Goal: Information Seeking & Learning: Learn about a topic

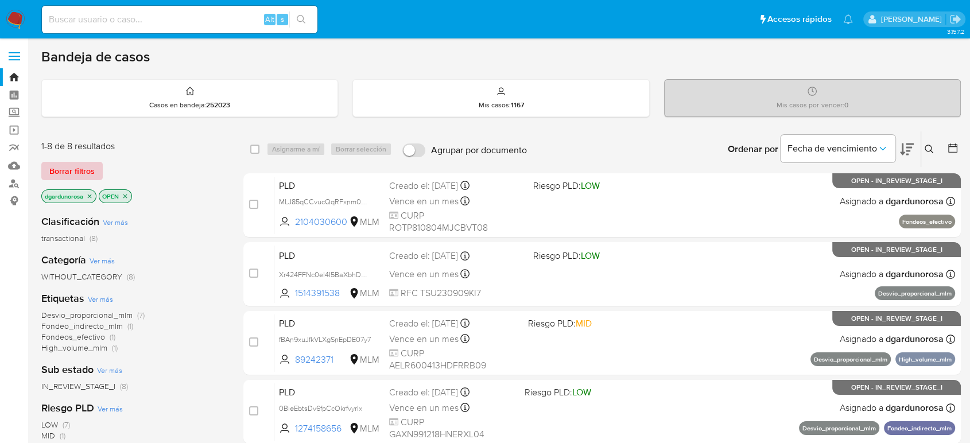
click at [89, 173] on span "Borrar filtros" at bounding box center [71, 171] width 45 height 16
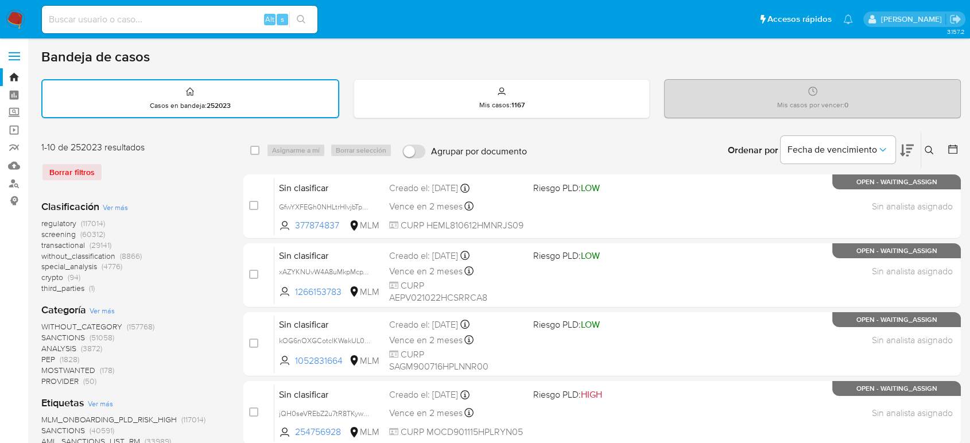
click at [928, 150] on icon at bounding box center [928, 150] width 9 height 9
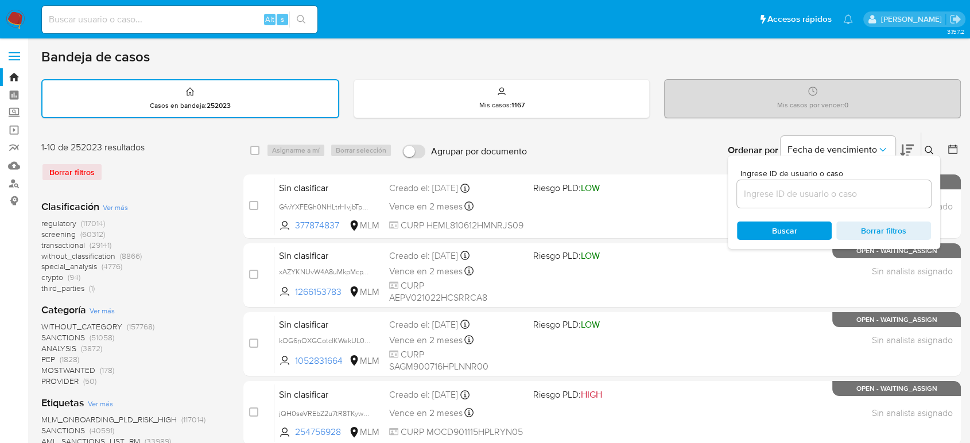
click at [836, 192] on input at bounding box center [834, 193] width 194 height 15
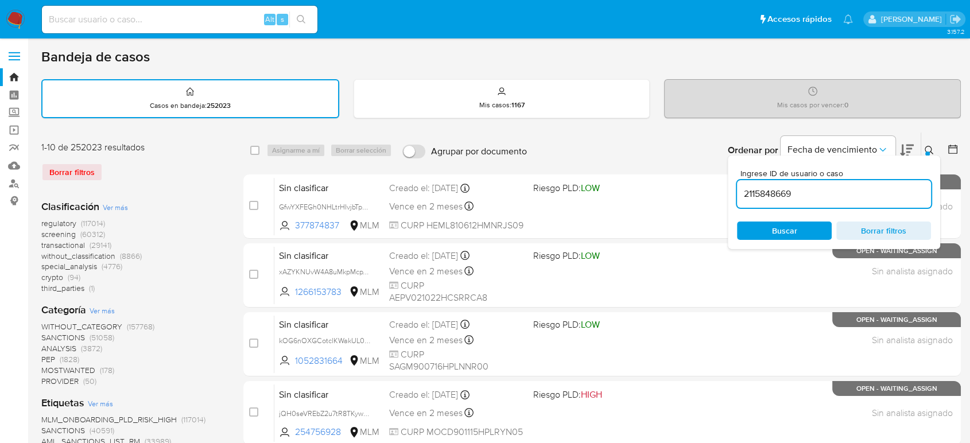
type input "2115848669"
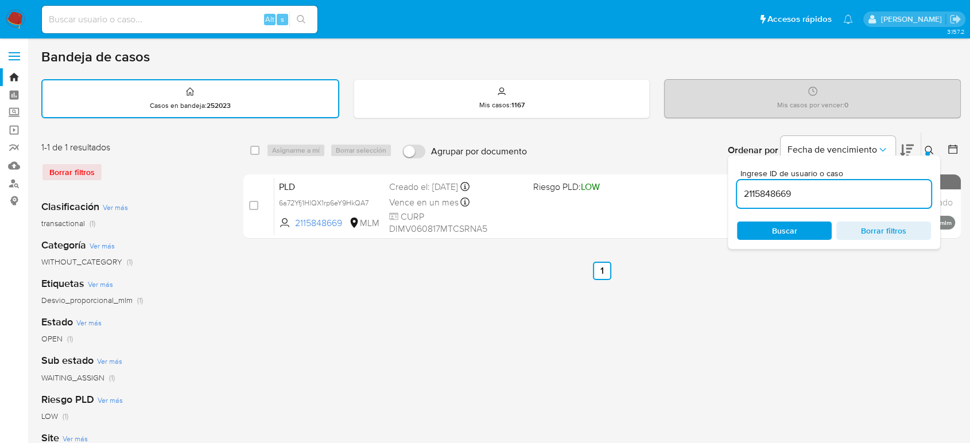
click at [929, 146] on icon at bounding box center [928, 150] width 9 height 9
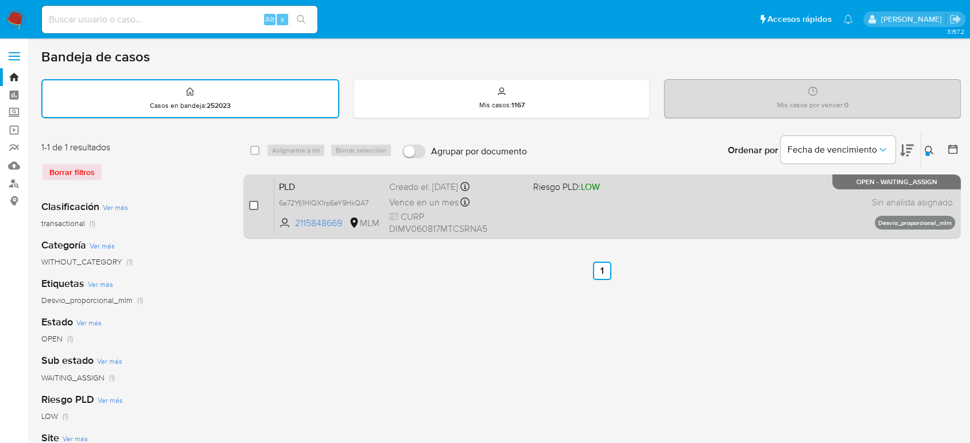
click at [254, 206] on input "checkbox" at bounding box center [253, 205] width 9 height 9
checkbox input "true"
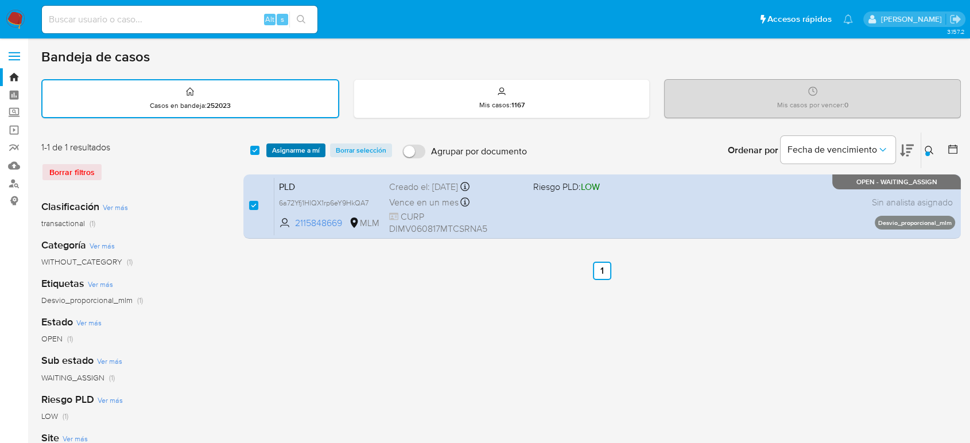
click at [305, 150] on span "Asignarme a mí" at bounding box center [296, 150] width 48 height 11
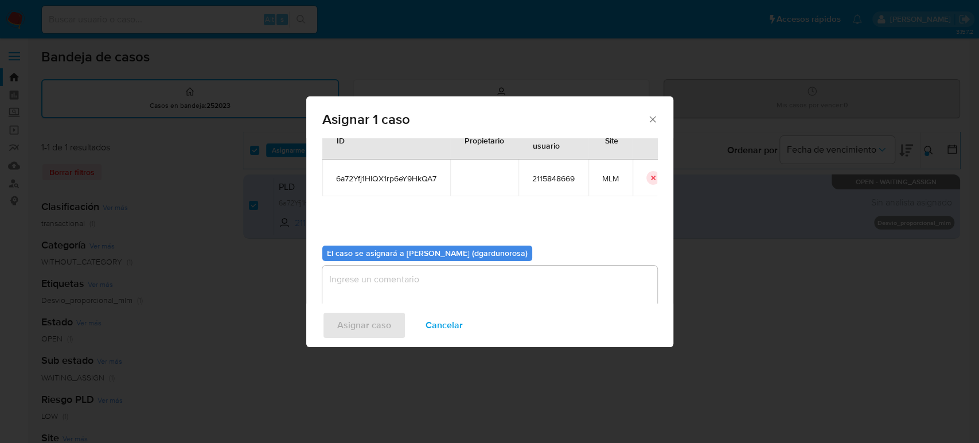
scroll to position [59, 0]
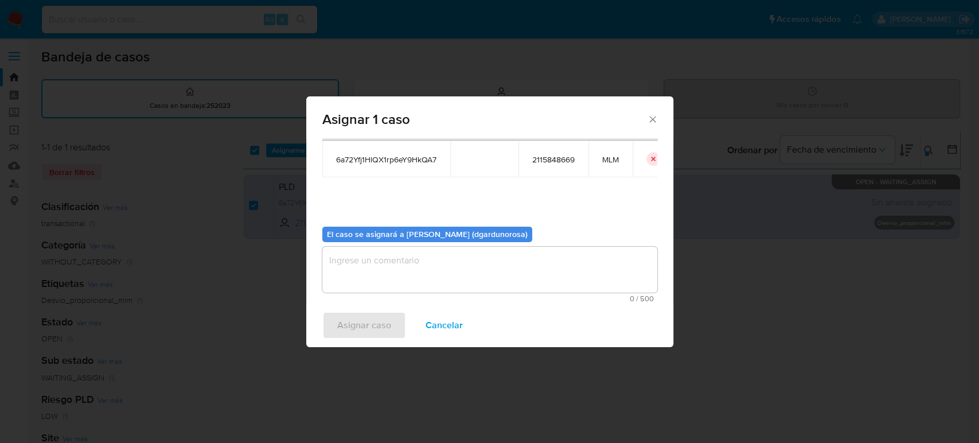
click at [456, 256] on textarea "assign-modal" at bounding box center [489, 270] width 335 height 46
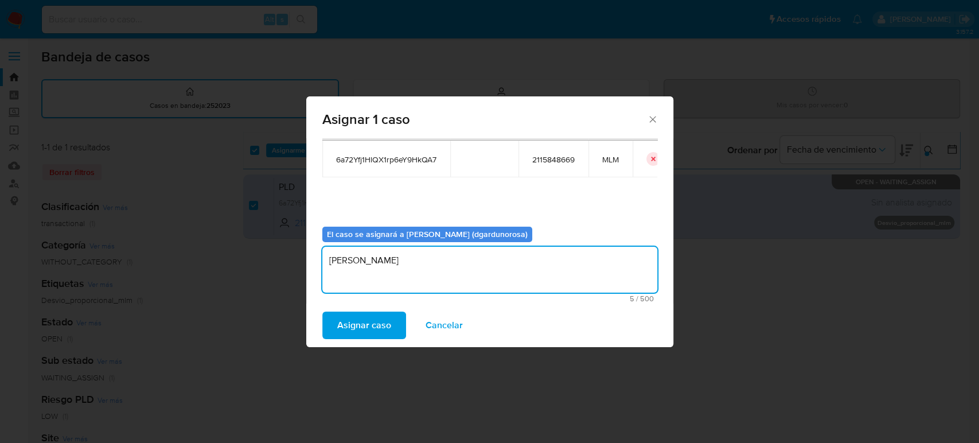
type textarea "diego"
click at [392, 162] on span "6a72Yfj1HlQX1rp6eY9HkQA7" at bounding box center [386, 159] width 100 height 10
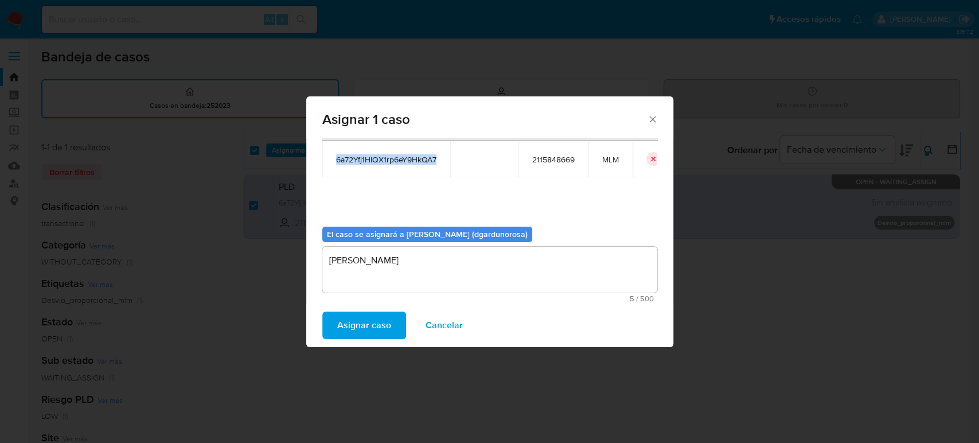
click at [392, 162] on span "6a72Yfj1HlQX1rp6eY9HkQA7" at bounding box center [386, 159] width 100 height 10
copy span "6a72Yfj1HlQX1rp6eY9HkQA7"
drag, startPoint x: 369, startPoint y: 267, endPoint x: 375, endPoint y: 299, distance: 32.5
click at [371, 267] on textarea "diego" at bounding box center [489, 270] width 335 height 46
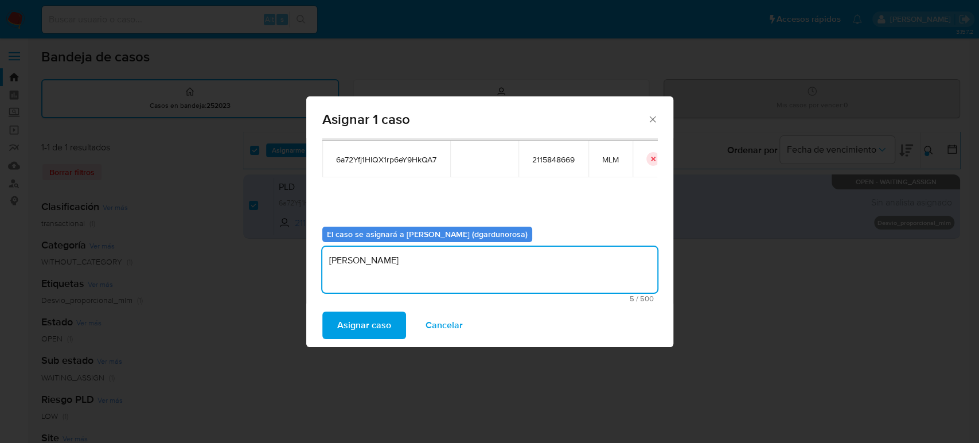
click at [369, 320] on span "Asignar caso" at bounding box center [364, 325] width 54 height 25
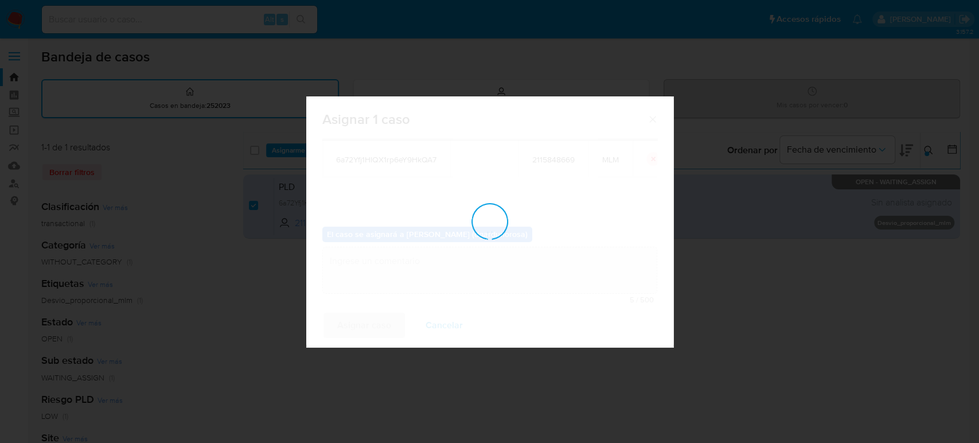
checkbox input "false"
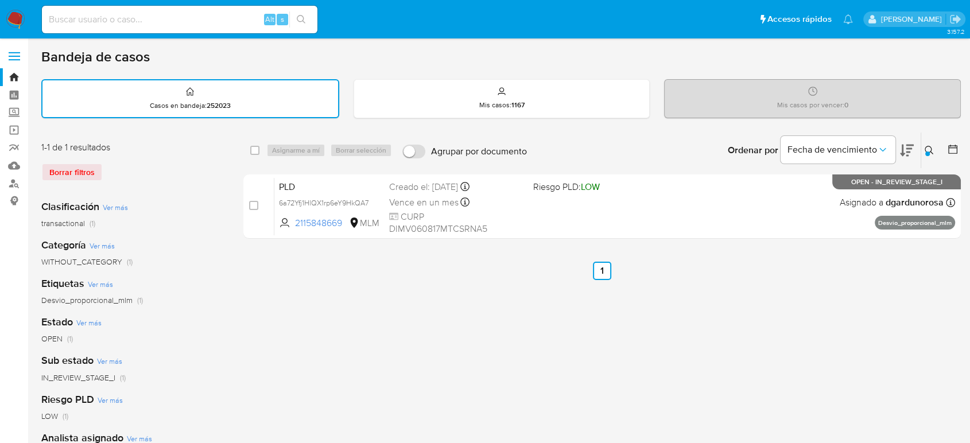
click at [932, 150] on icon at bounding box center [928, 150] width 9 height 9
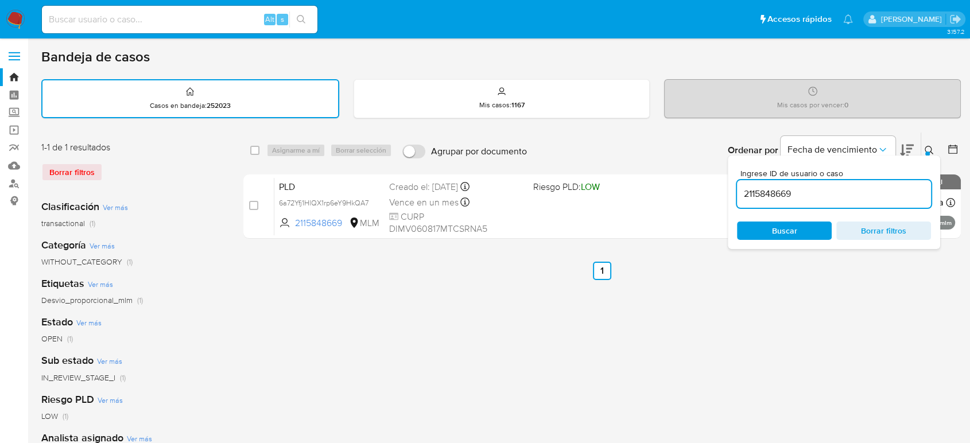
click at [777, 195] on input "2115848669" at bounding box center [834, 193] width 194 height 15
type input "2203871805"
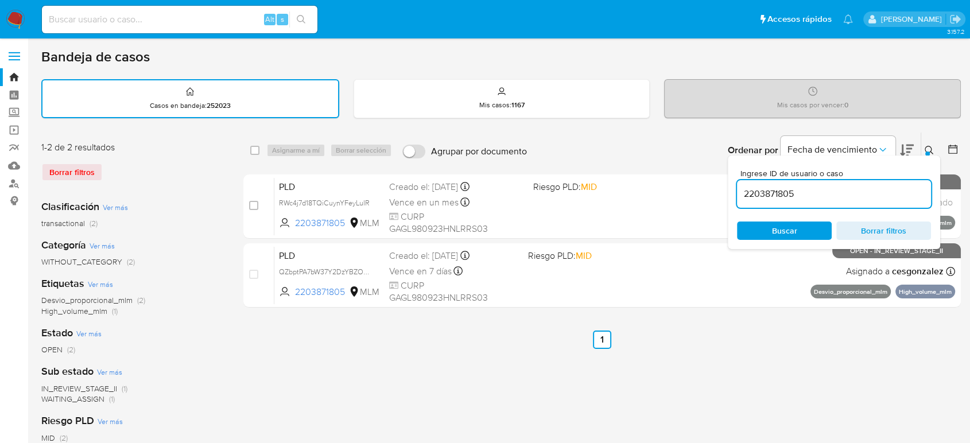
click at [930, 146] on icon at bounding box center [928, 150] width 9 height 9
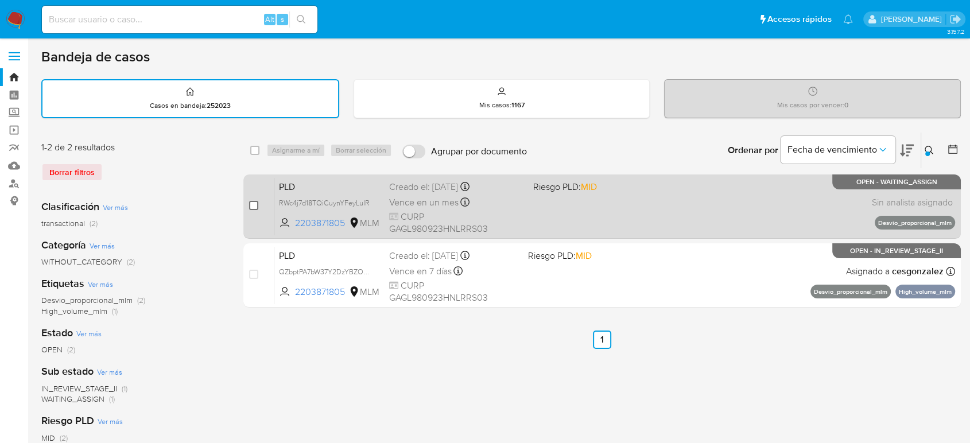
click at [253, 208] on input "checkbox" at bounding box center [253, 205] width 9 height 9
checkbox input "true"
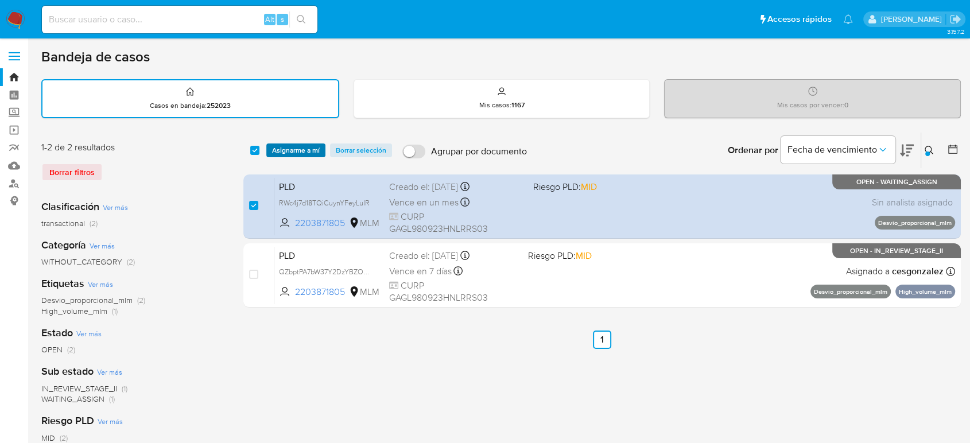
click at [314, 150] on span "Asignarme a mí" at bounding box center [296, 150] width 48 height 11
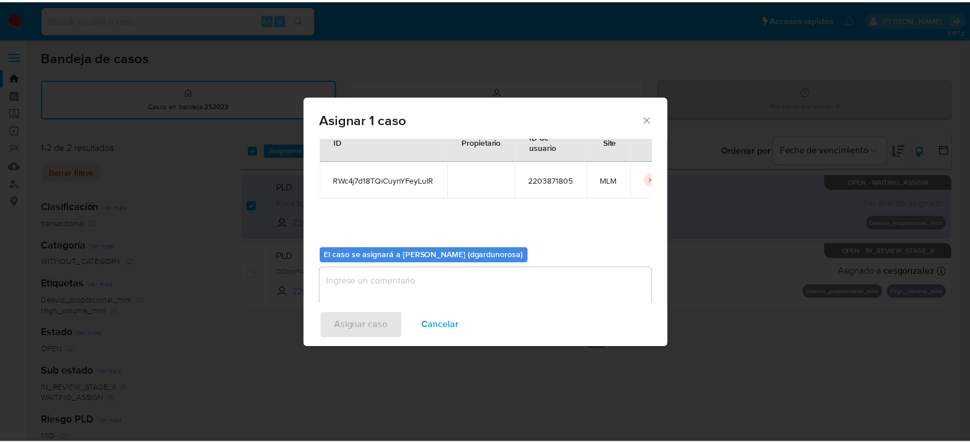
scroll to position [59, 0]
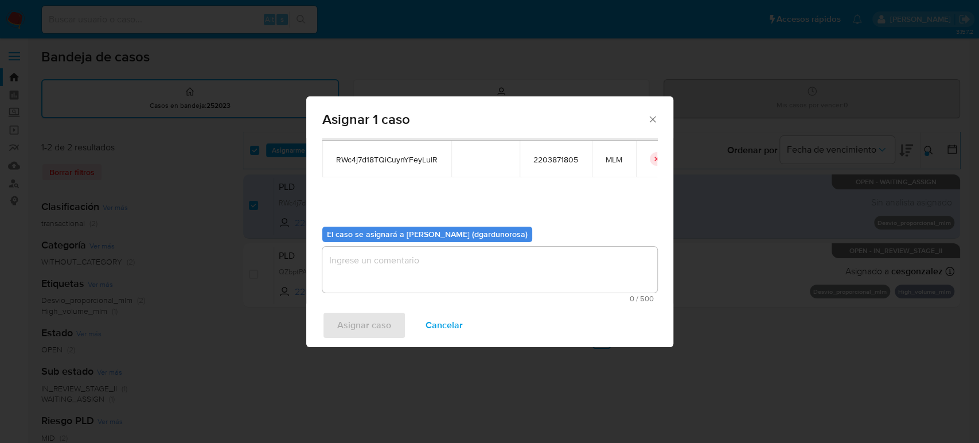
click at [437, 265] on textarea "assign-modal" at bounding box center [489, 270] width 335 height 46
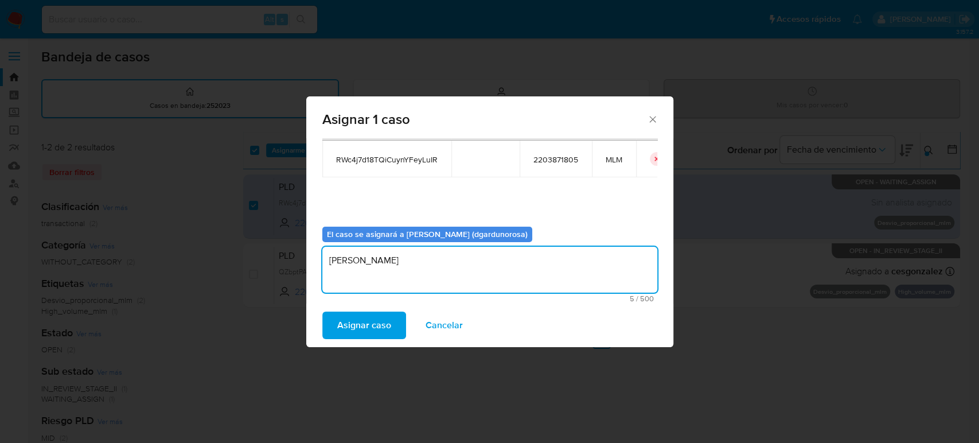
type textarea "diego"
click at [408, 159] on span "RWc4j7d18TQiCuynYFeyLuIR" at bounding box center [387, 159] width 102 height 10
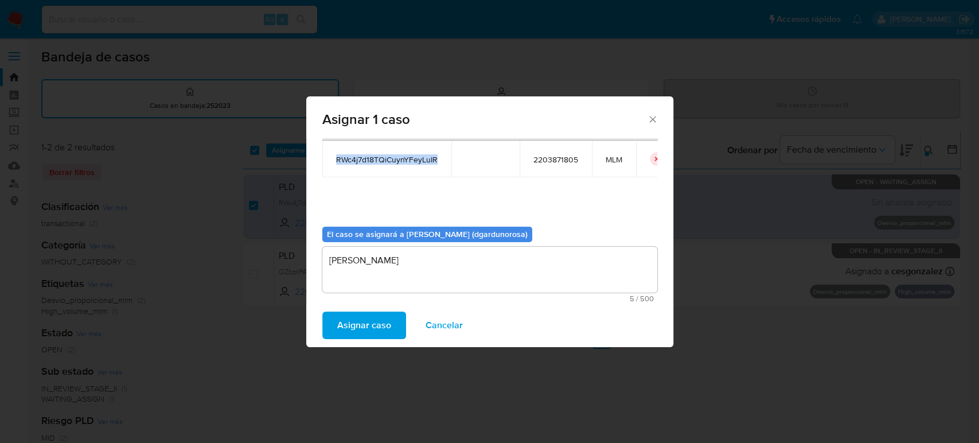
click at [408, 159] on span "RWc4j7d18TQiCuynYFeyLuIR" at bounding box center [387, 159] width 102 height 10
copy span "RWc4j7d18TQiCuynYFeyLuIR"
click at [355, 322] on span "Asignar caso" at bounding box center [364, 325] width 54 height 25
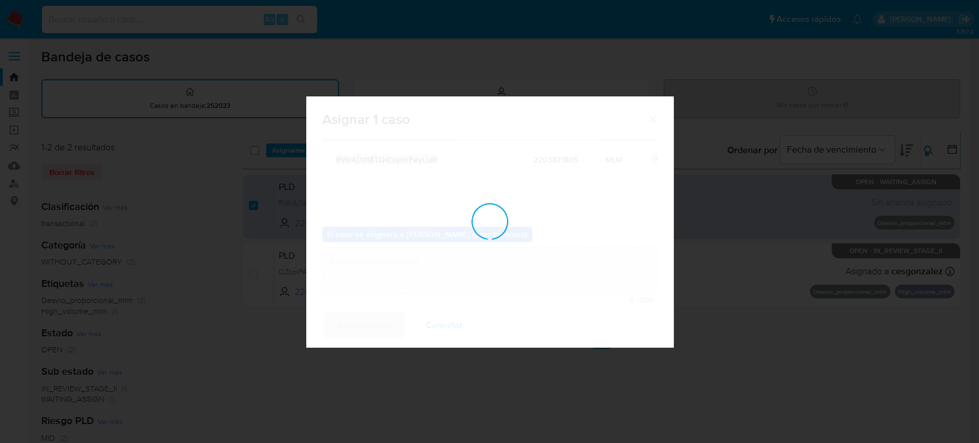
checkbox input "false"
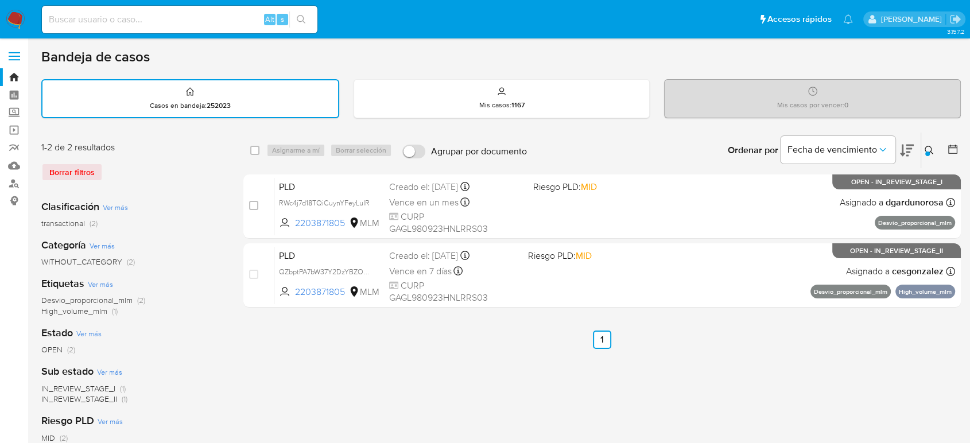
click at [691, 326] on div "select-all-cases-checkbox Asignarme a mí Borrar selección Agrupar por documento…" at bounding box center [601, 384] width 717 height 504
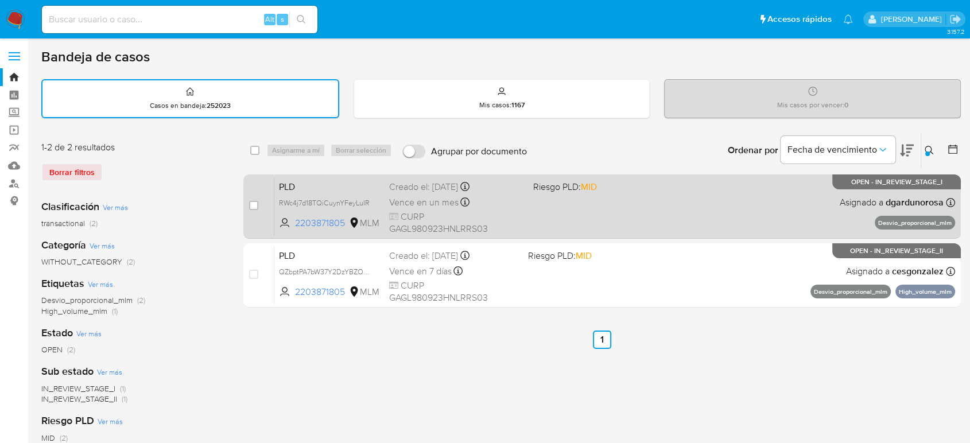
click at [679, 202] on div "PLD RWc4j7d18TQiCuynYFeyLuIR 2203871805 MLM Riesgo PLD: MID Creado el: 12/08/20…" at bounding box center [614, 206] width 680 height 58
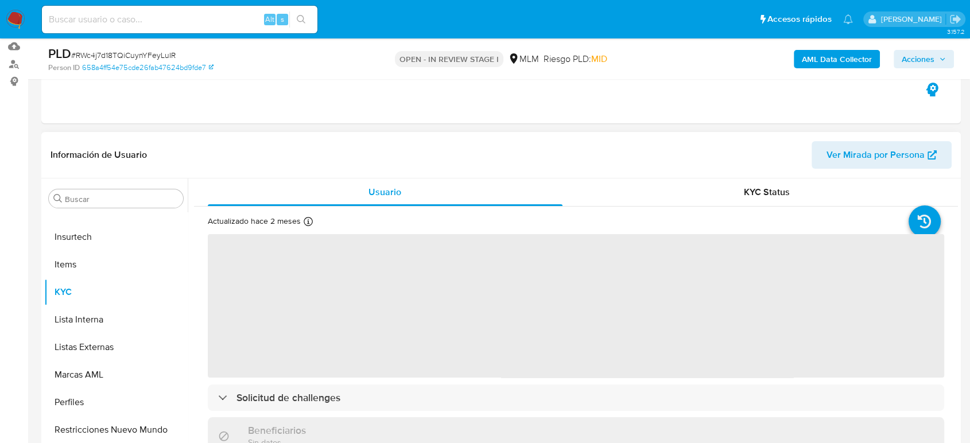
scroll to position [127, 0]
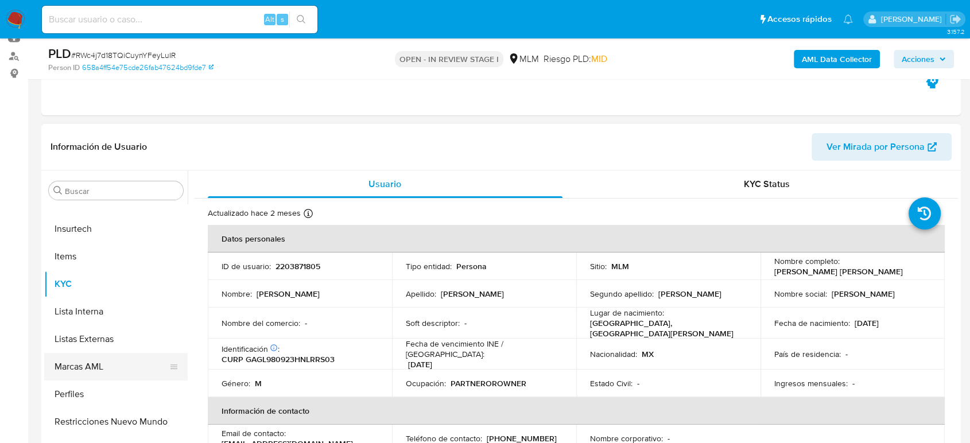
select select "10"
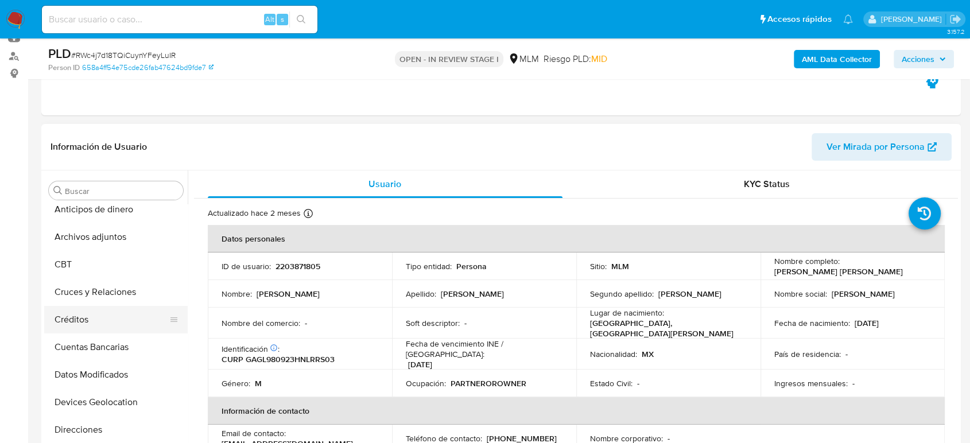
scroll to position [0, 0]
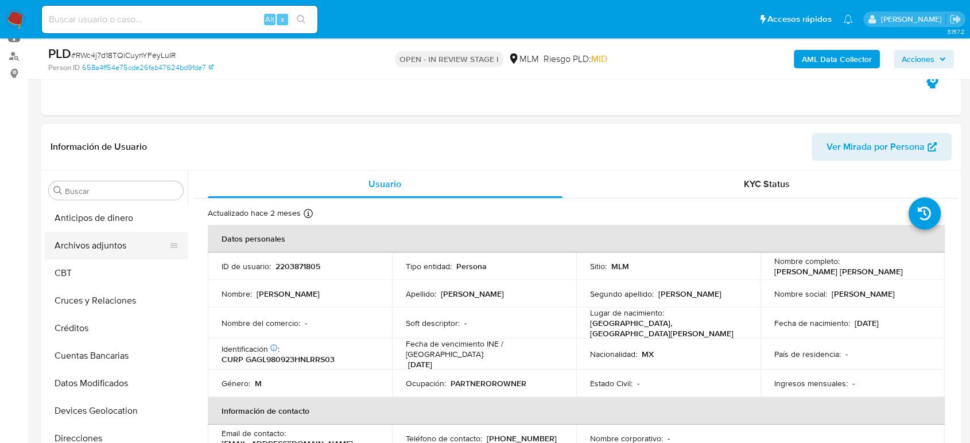
click at [99, 247] on button "Archivos adjuntos" at bounding box center [111, 246] width 134 height 28
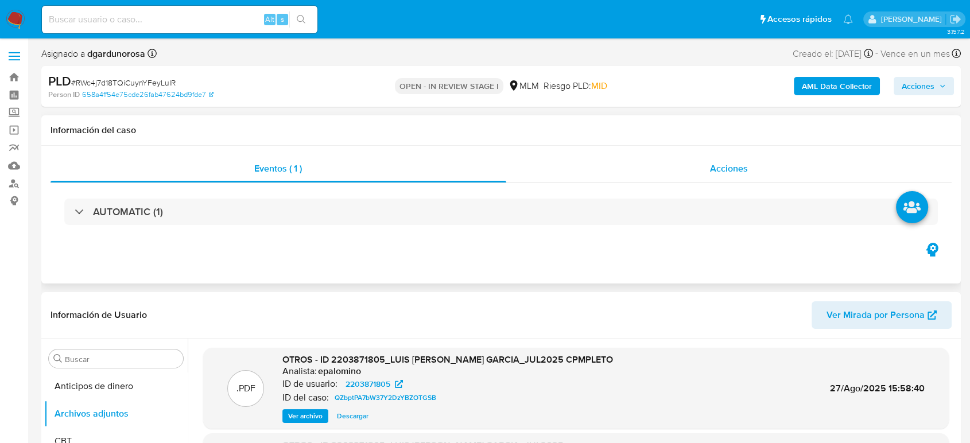
click at [659, 179] on div "Acciones" at bounding box center [729, 169] width 446 height 28
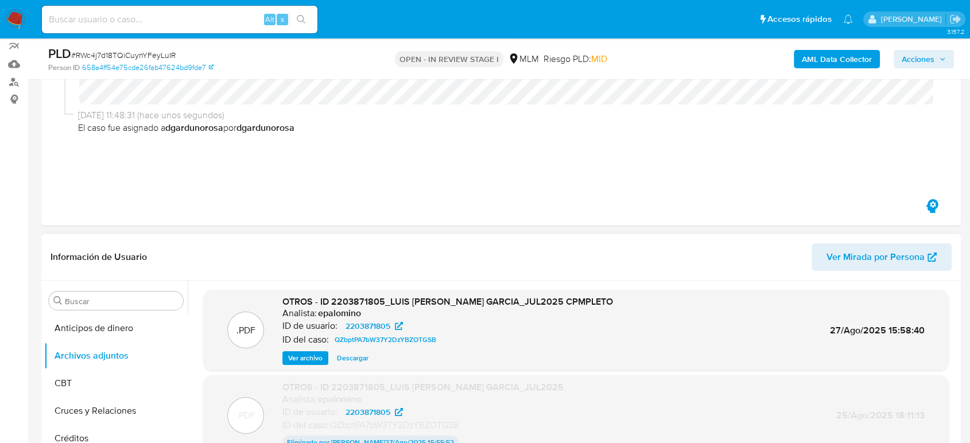
scroll to position [191, 0]
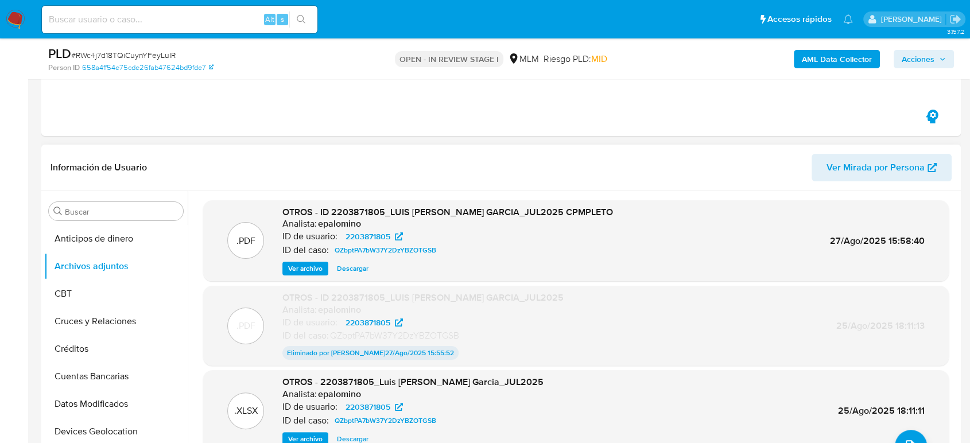
click at [312, 274] on span "Ver archivo" at bounding box center [305, 268] width 34 height 11
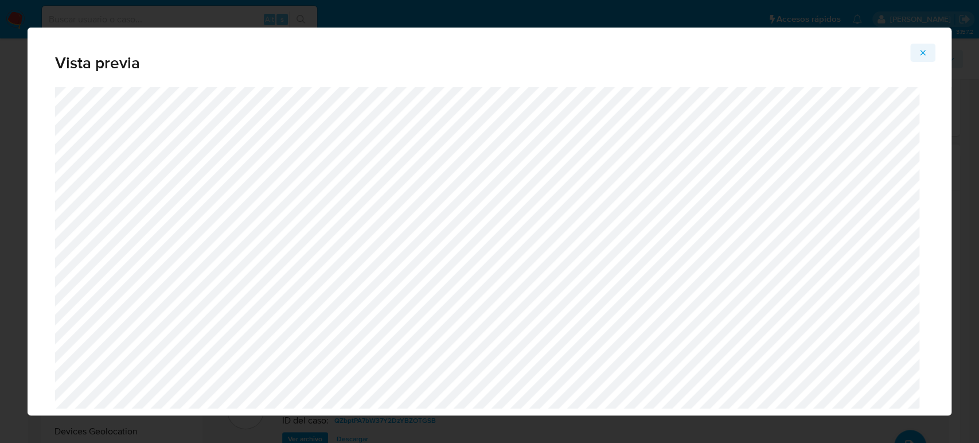
click at [923, 50] on icon "Attachment preview" at bounding box center [923, 52] width 9 height 9
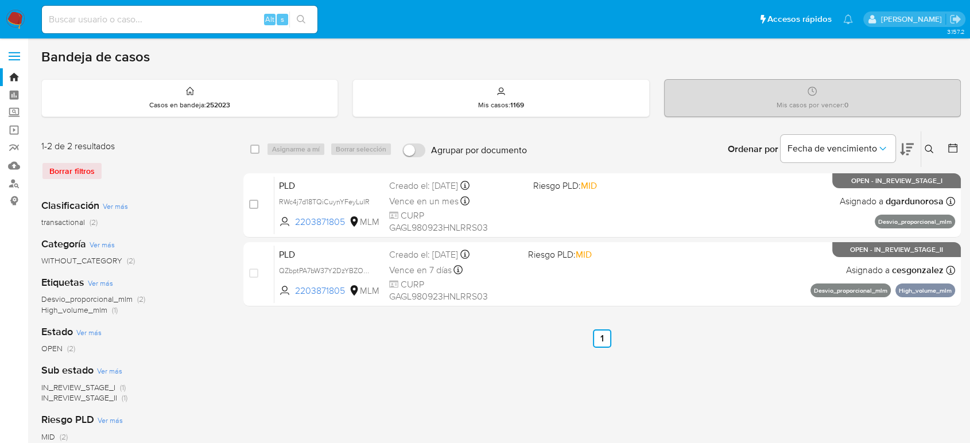
click at [931, 151] on icon at bounding box center [928, 149] width 9 height 9
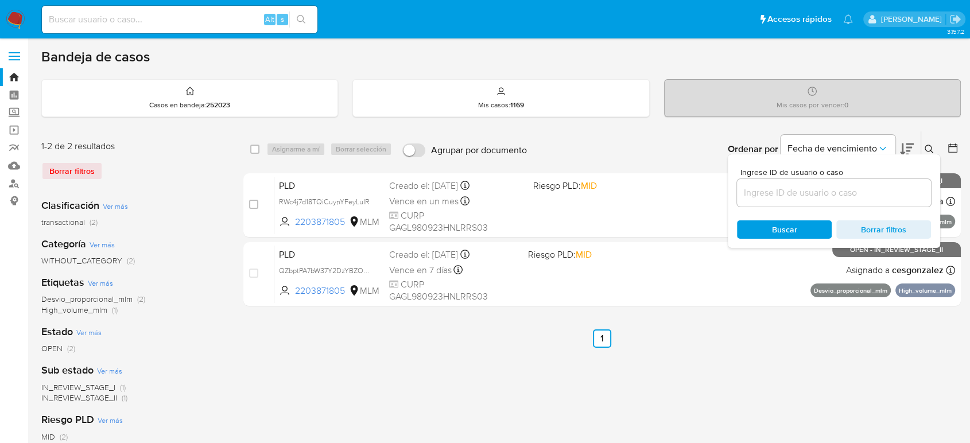
click at [757, 197] on input at bounding box center [834, 192] width 194 height 15
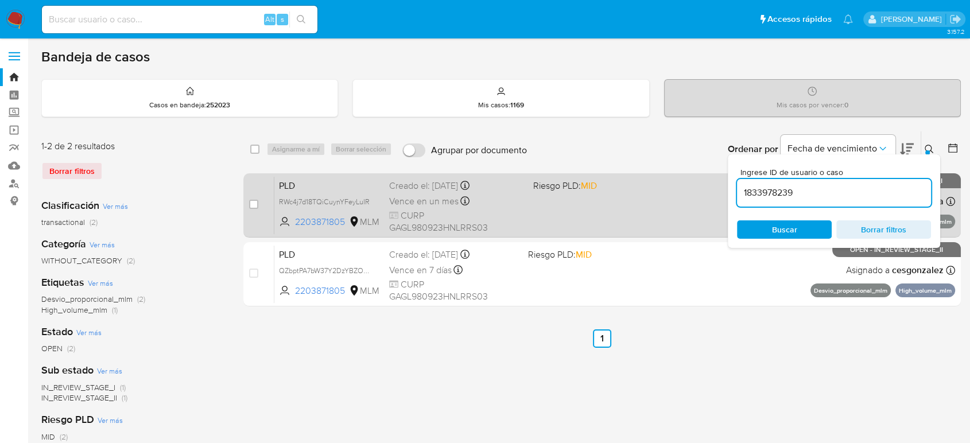
type input "1833978239"
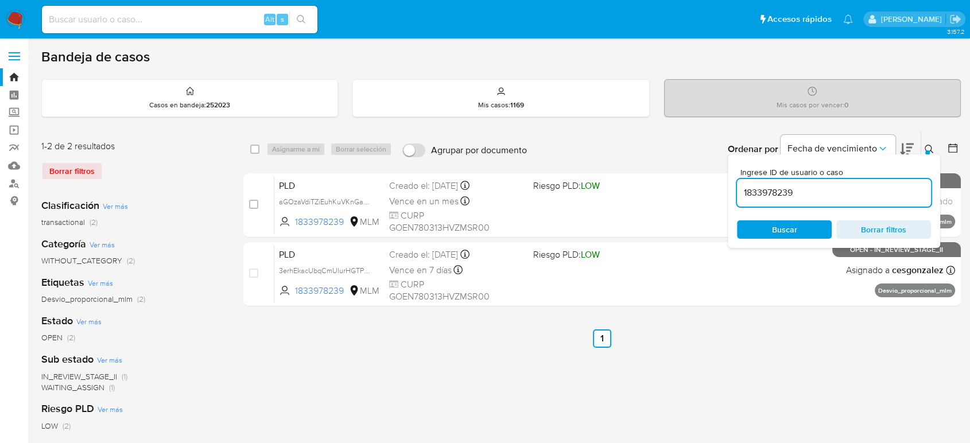
click at [932, 147] on icon at bounding box center [928, 149] width 9 height 9
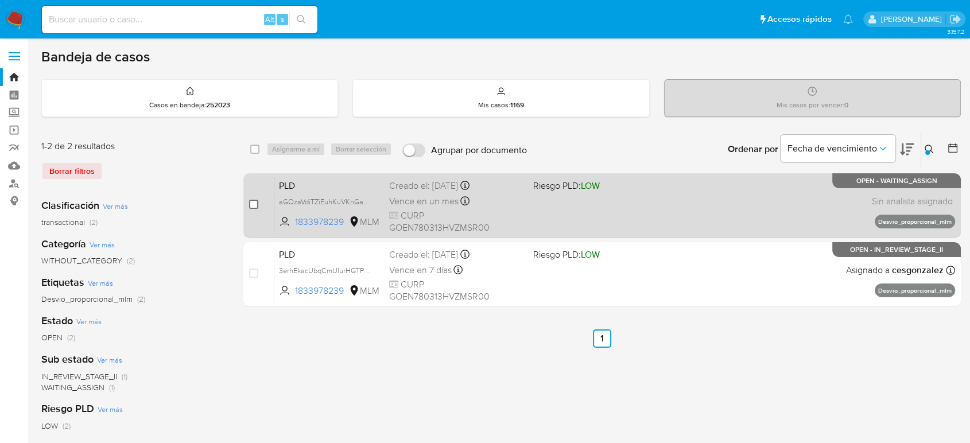
click at [256, 203] on input "checkbox" at bounding box center [253, 204] width 9 height 9
checkbox input "true"
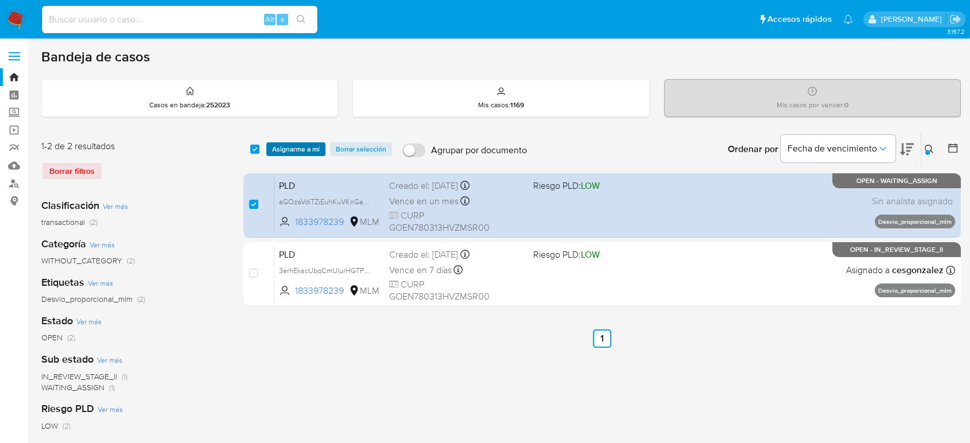
click at [295, 149] on span "Asignarme a mí" at bounding box center [296, 148] width 48 height 11
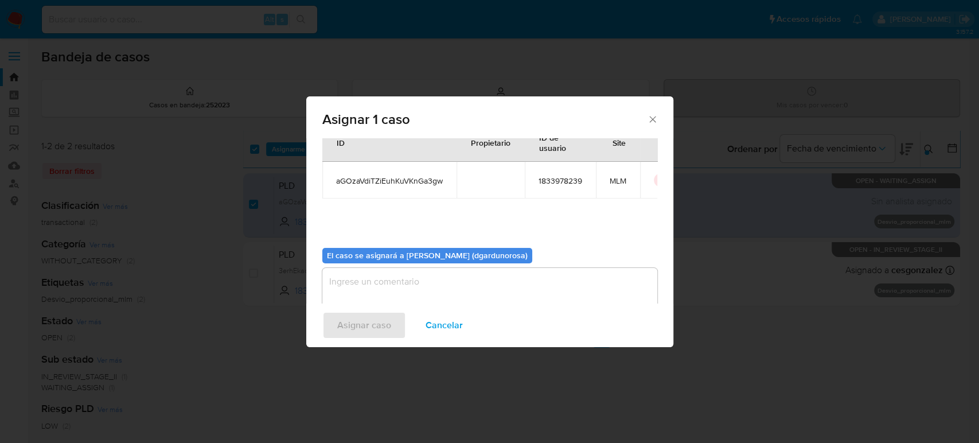
scroll to position [59, 0]
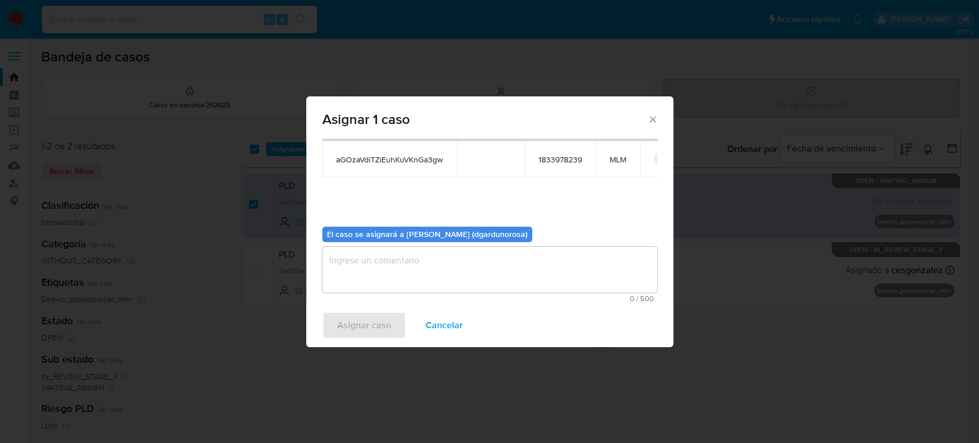
click at [456, 259] on textarea "assign-modal" at bounding box center [489, 270] width 335 height 46
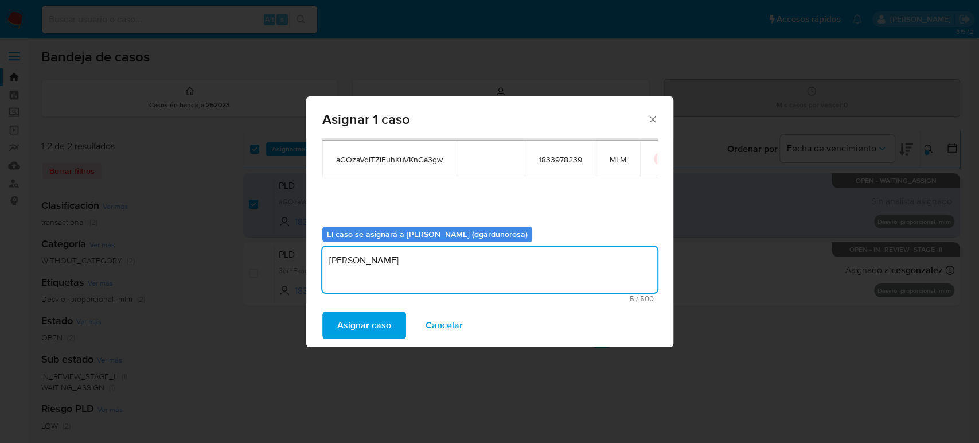
type textarea "diego"
click at [382, 164] on span "aGOzaVdiTZiEuhKuVKnGa3gw" at bounding box center [389, 159] width 107 height 10
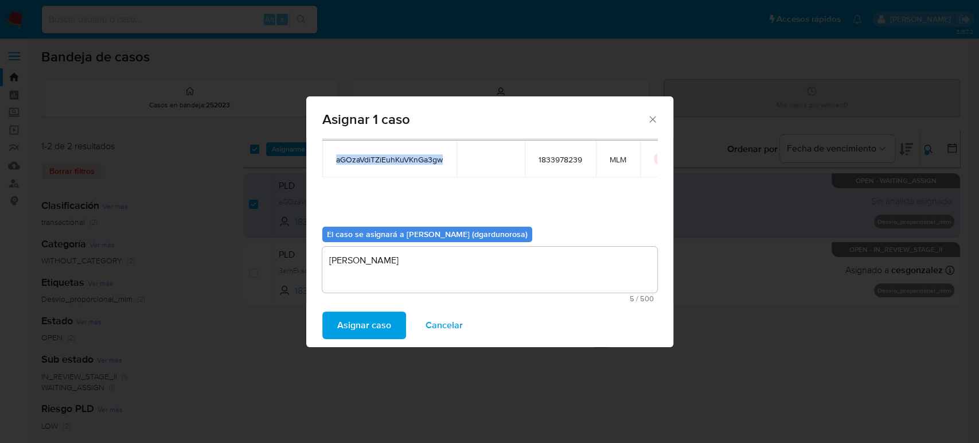
click at [382, 164] on span "aGOzaVdiTZiEuhKuVKnGa3gw" at bounding box center [389, 159] width 107 height 10
copy span "aGOzaVdiTZiEuhKuVKnGa3gw"
click at [371, 325] on span "Asignar caso" at bounding box center [364, 325] width 54 height 25
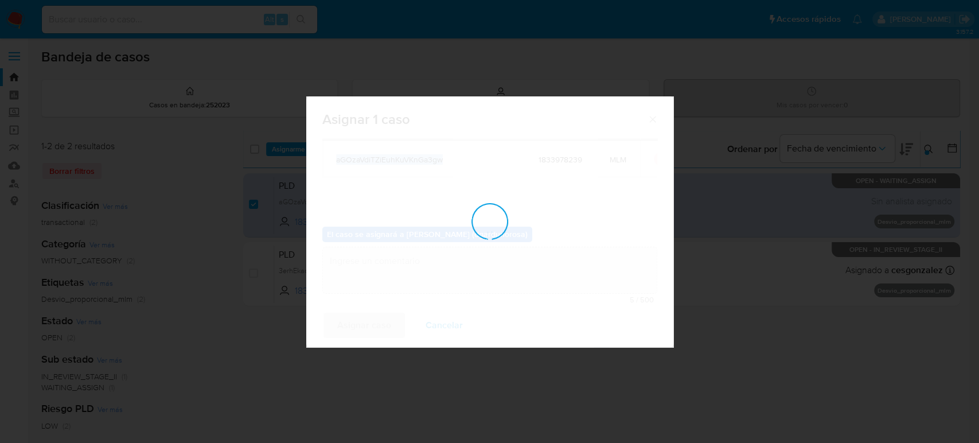
checkbox input "false"
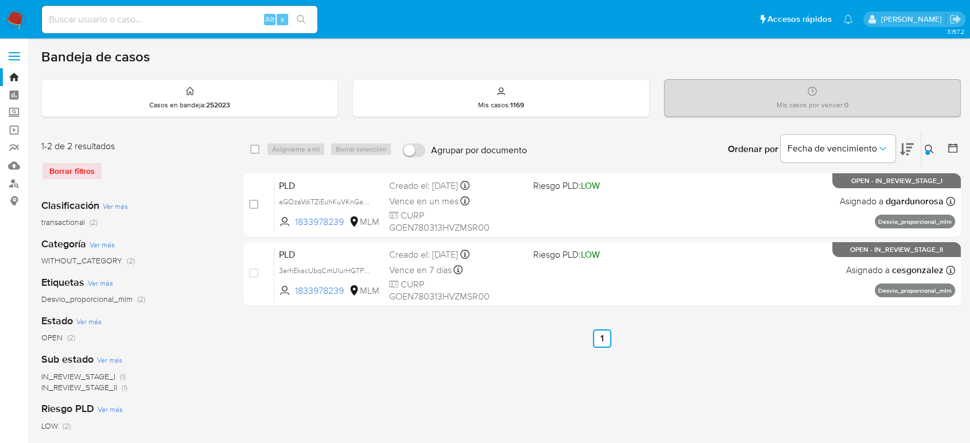
click at [927, 147] on icon at bounding box center [928, 149] width 9 height 9
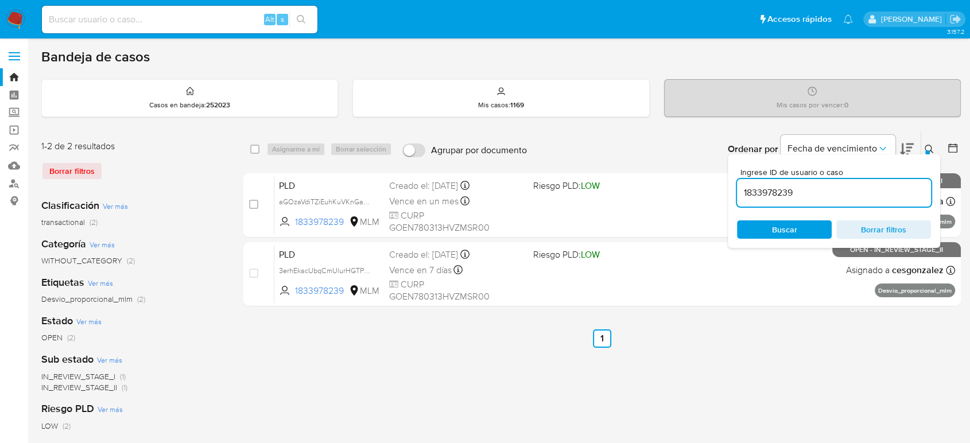
click at [786, 192] on input "1833978239" at bounding box center [834, 192] width 194 height 15
type input "1895435001"
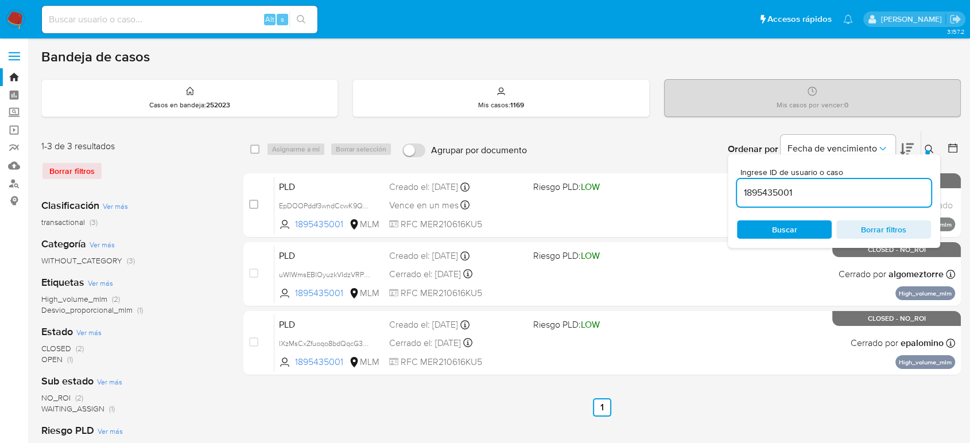
click at [928, 147] on icon at bounding box center [928, 149] width 9 height 9
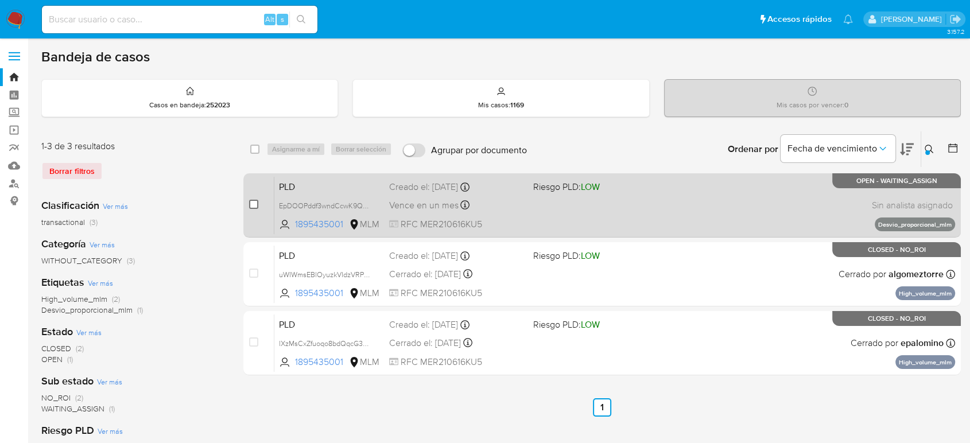
click at [254, 207] on input "checkbox" at bounding box center [253, 204] width 9 height 9
checkbox input "true"
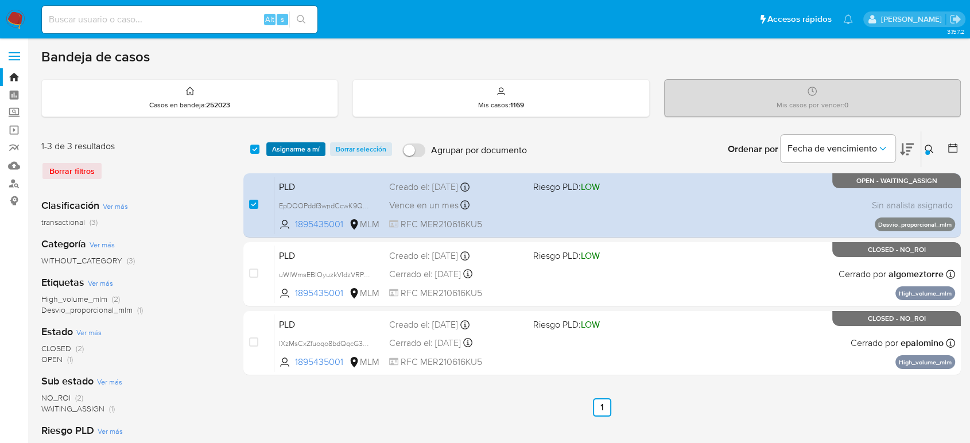
click at [290, 151] on span "Asignarme a mí" at bounding box center [296, 148] width 48 height 11
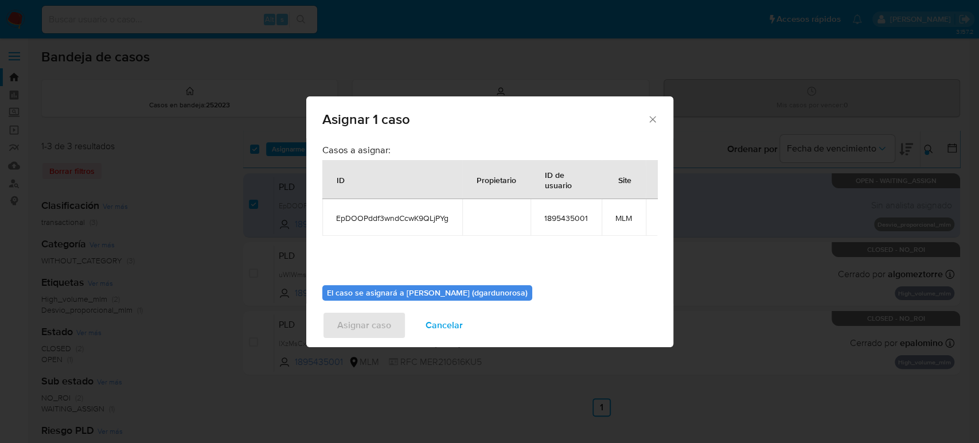
click at [360, 209] on td "EpDOOPddf3wndCcwK9QLjPYg" at bounding box center [392, 217] width 140 height 37
copy span "EpDOOPddf3wndCcwK9QLjPYg"
click at [653, 116] on icon "Cerrar ventana" at bounding box center [652, 119] width 11 height 11
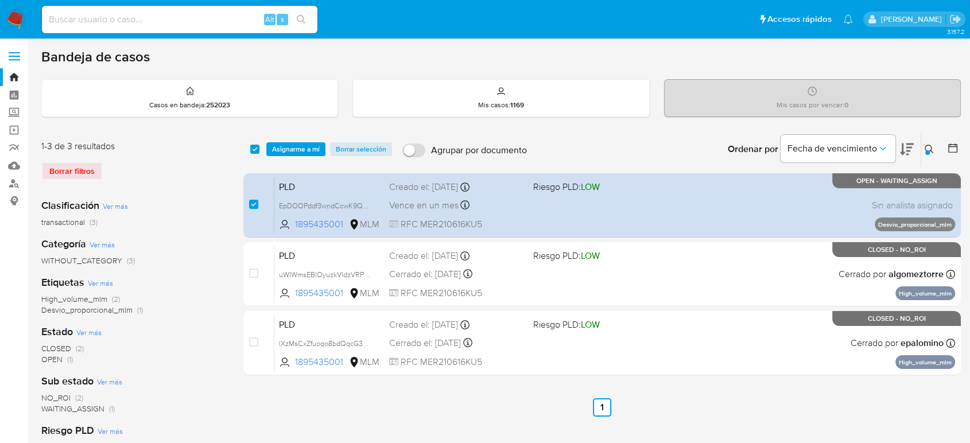
click at [295, 146] on span "Asignarme a mí" at bounding box center [296, 148] width 48 height 11
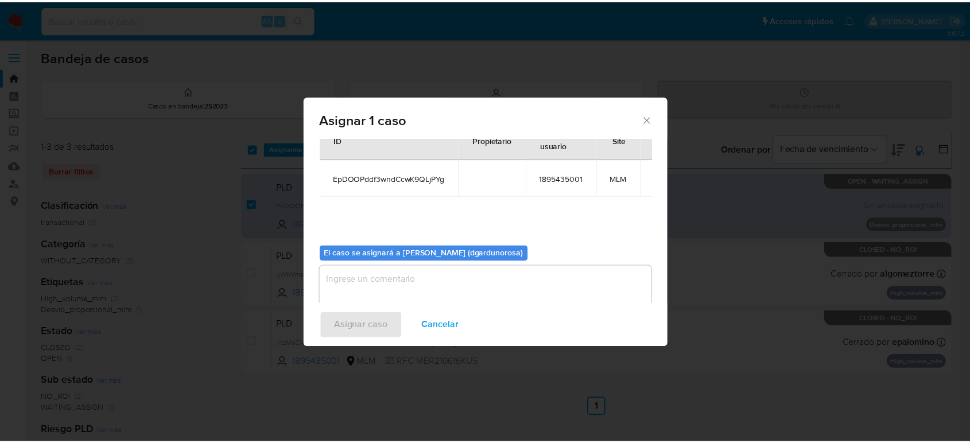
scroll to position [59, 0]
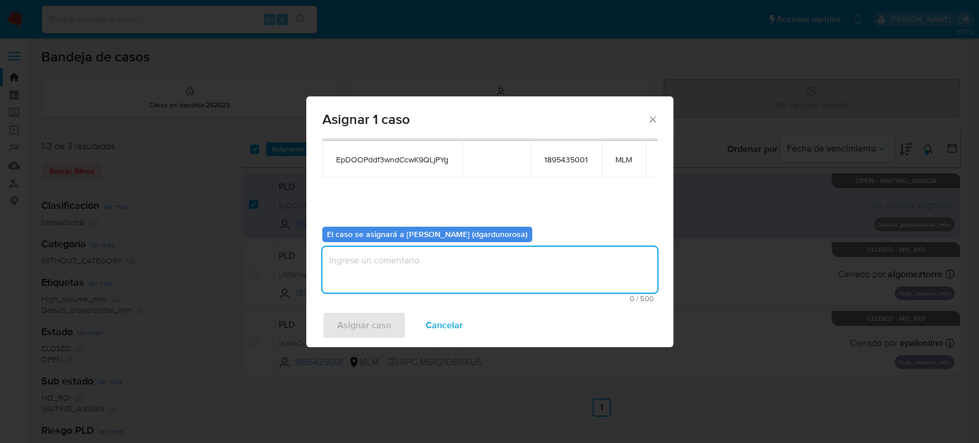
click at [448, 259] on textarea "assign-modal" at bounding box center [489, 270] width 335 height 46
type textarea "DIEGO"
click at [384, 324] on span "Asignar caso" at bounding box center [364, 325] width 54 height 25
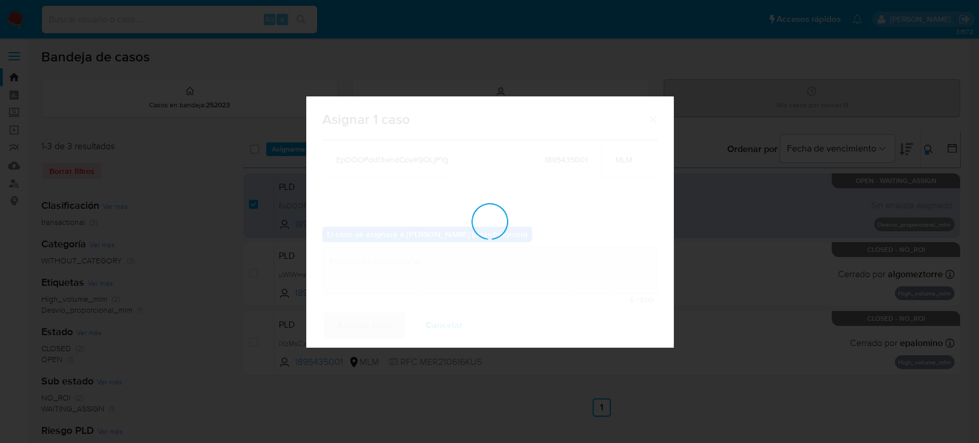
checkbox input "false"
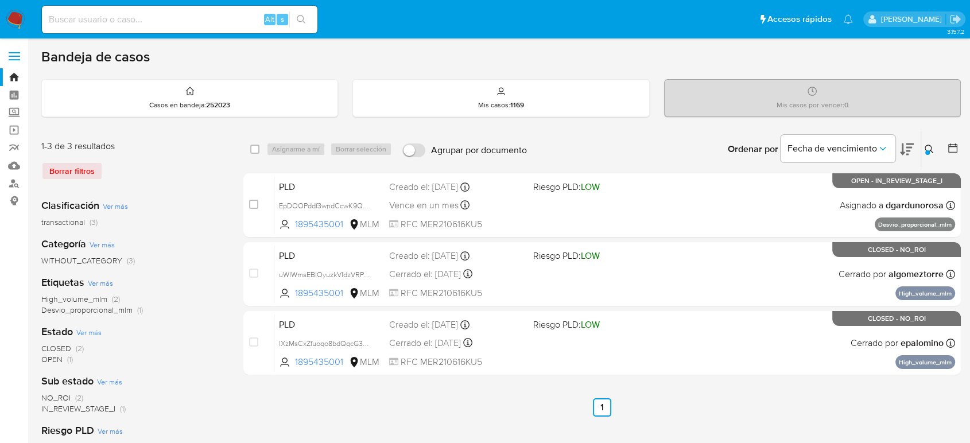
click at [927, 152] on div at bounding box center [927, 152] width 5 height 5
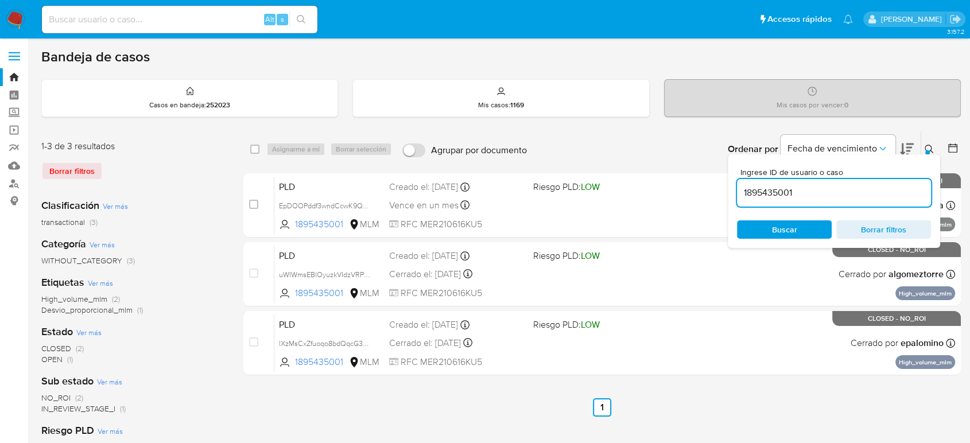
click at [783, 196] on input "1895435001" at bounding box center [834, 192] width 194 height 15
type input "1274158656"
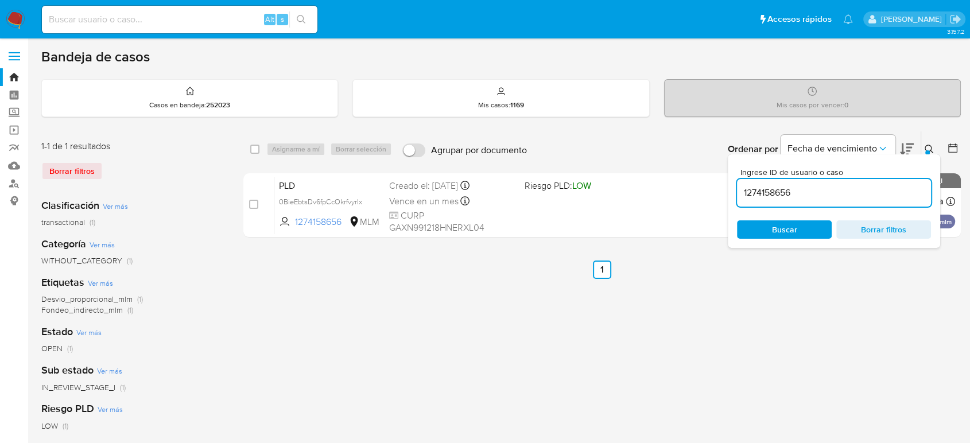
click at [927, 147] on icon at bounding box center [928, 149] width 9 height 9
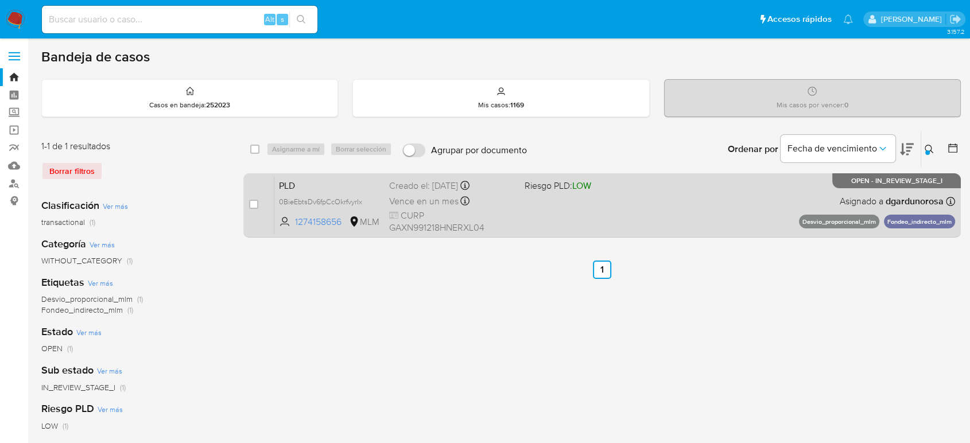
click at [602, 216] on div "PLD 0BieEbtsDv6fpCcOkrfvyrIx 1274158656 MLM Riesgo PLD: LOW Creado el: 12/08/20…" at bounding box center [614, 205] width 680 height 58
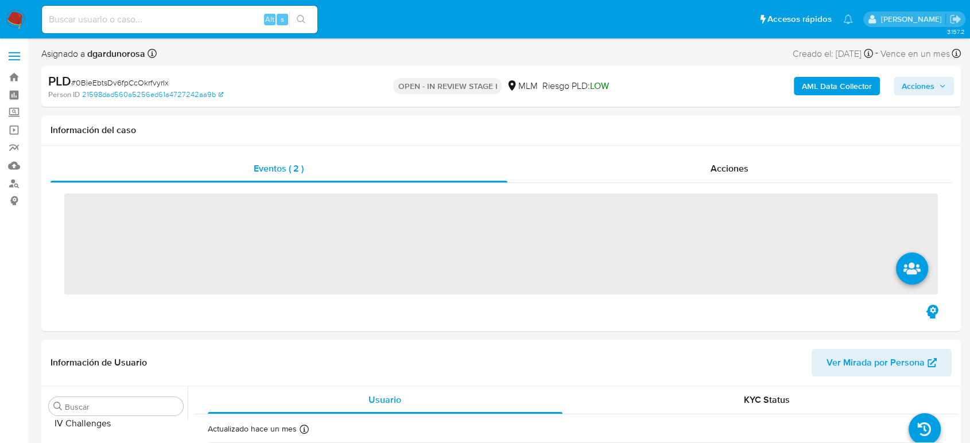
scroll to position [485, 0]
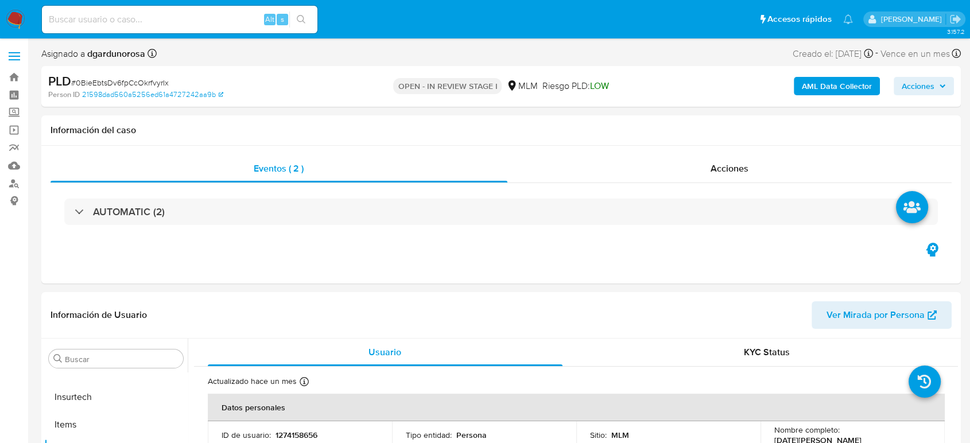
select select "10"
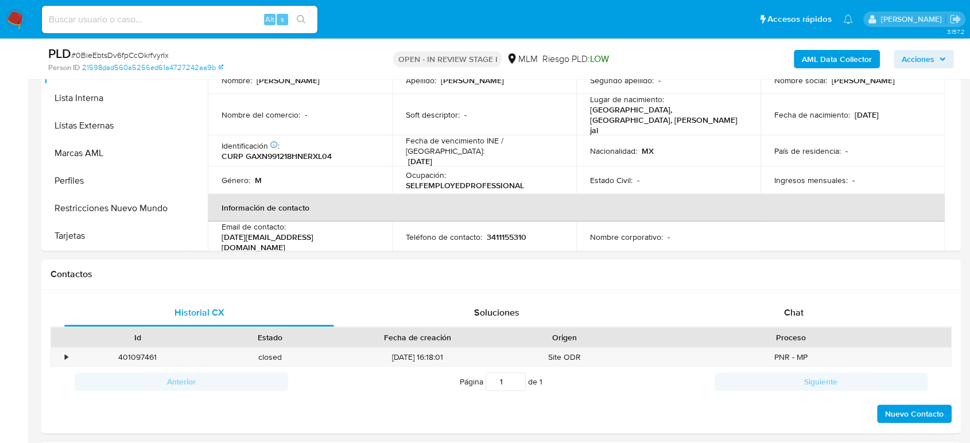
scroll to position [509, 0]
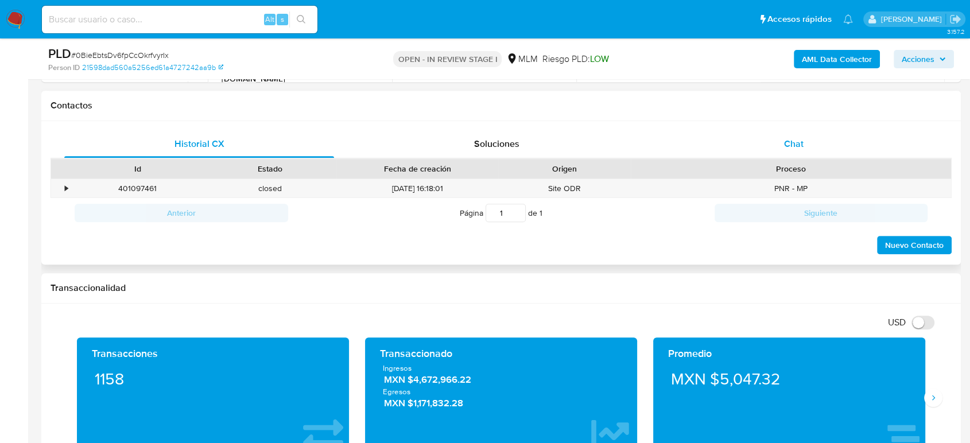
drag, startPoint x: 786, startPoint y: 143, endPoint x: 777, endPoint y: 155, distance: 15.1
click at [786, 143] on span "Chat" at bounding box center [794, 143] width 20 height 13
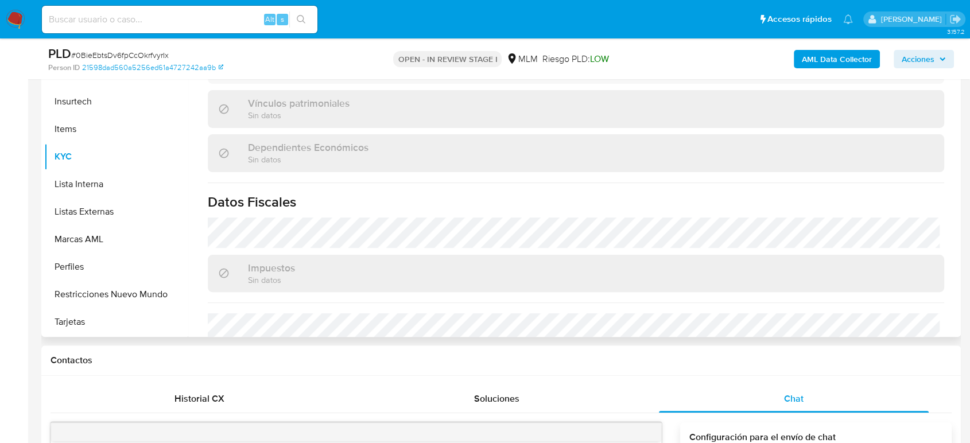
scroll to position [721, 0]
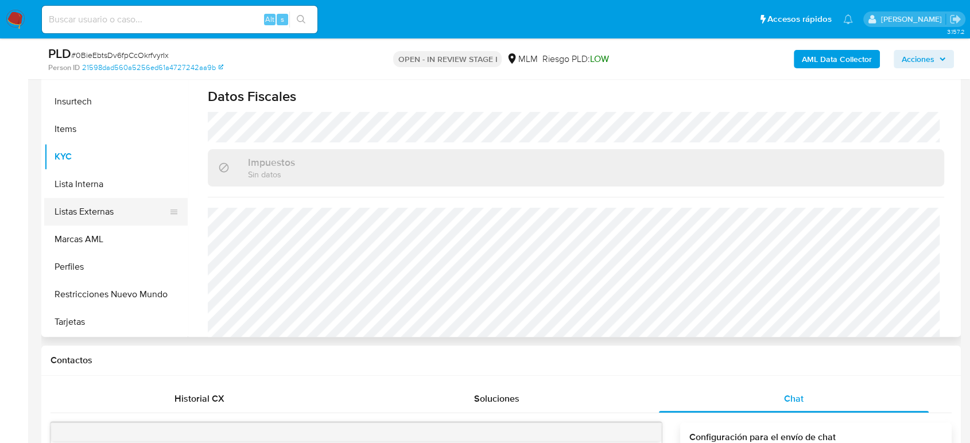
click at [90, 207] on button "Listas Externas" at bounding box center [111, 212] width 134 height 28
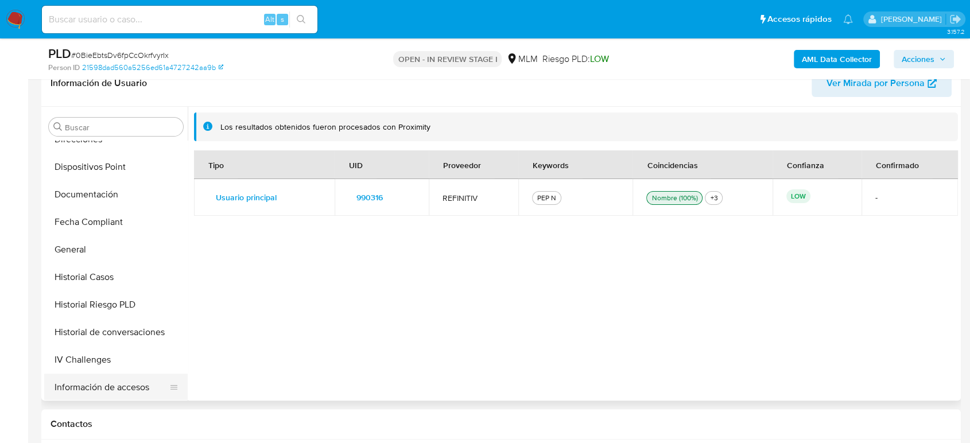
scroll to position [229, 0]
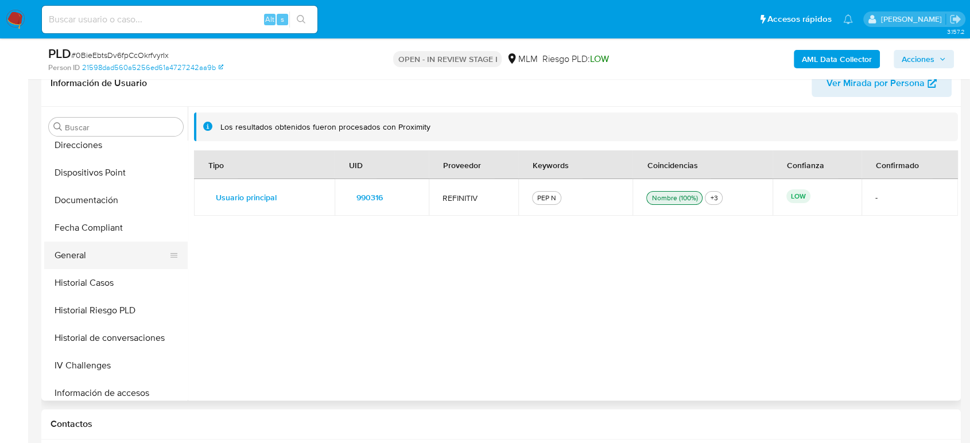
click at [93, 258] on button "General" at bounding box center [111, 256] width 134 height 28
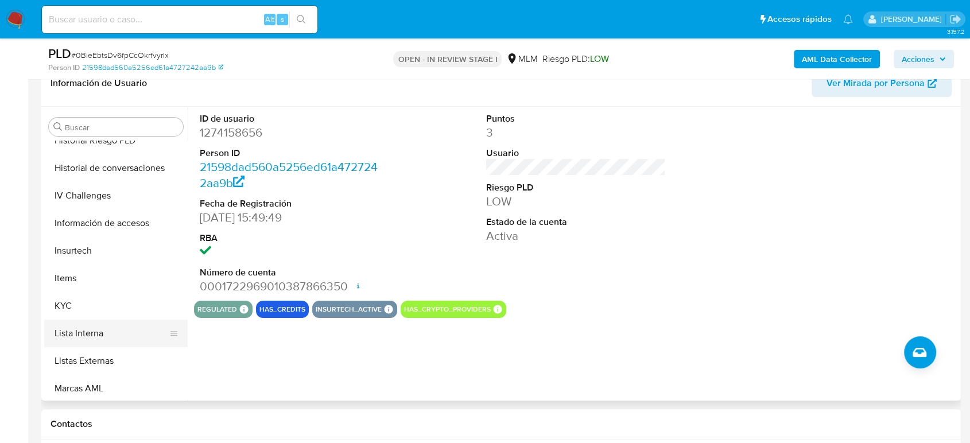
scroll to position [421, 0]
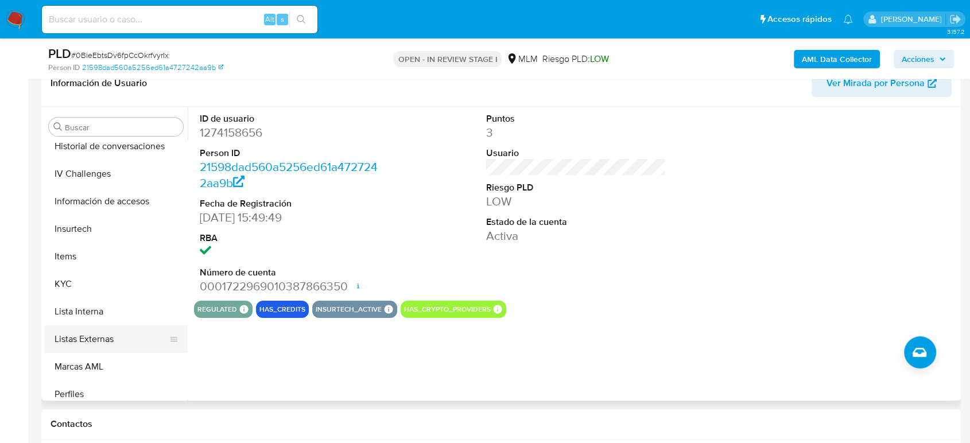
click at [94, 340] on button "Listas Externas" at bounding box center [111, 339] width 134 height 28
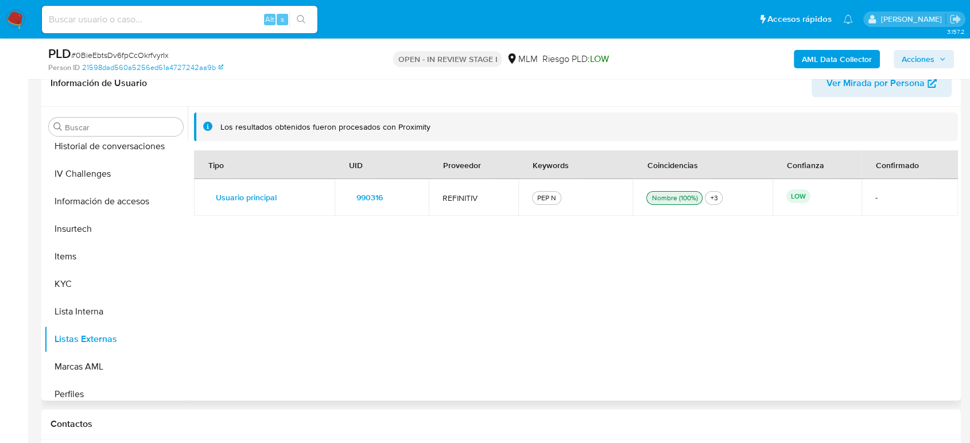
click at [382, 198] on span "990316" at bounding box center [369, 197] width 26 height 16
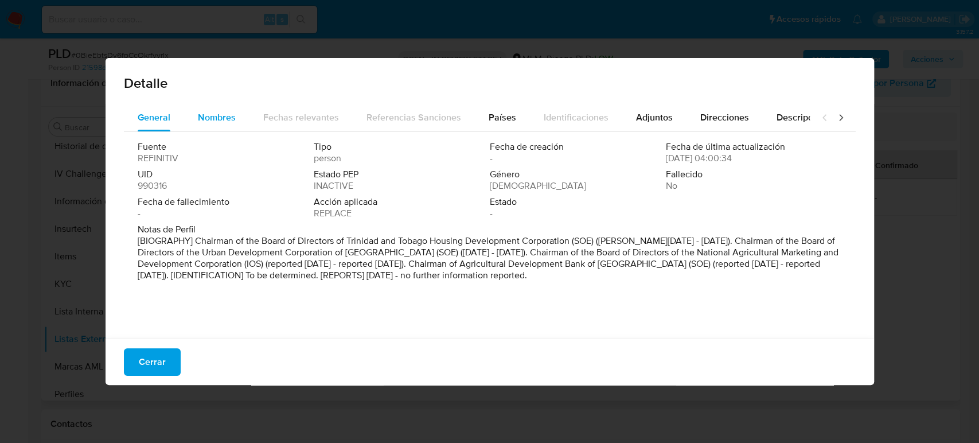
click at [205, 120] on span "Nombres" at bounding box center [217, 117] width 38 height 13
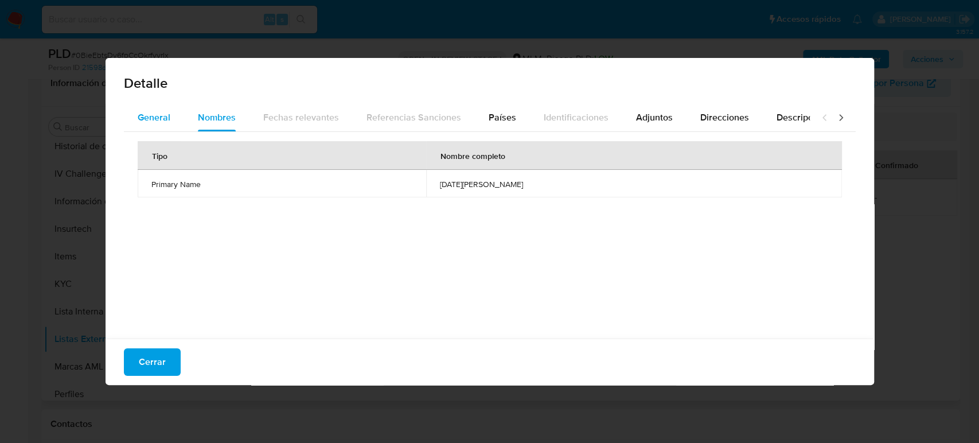
click at [165, 123] on span "General" at bounding box center [154, 117] width 33 height 13
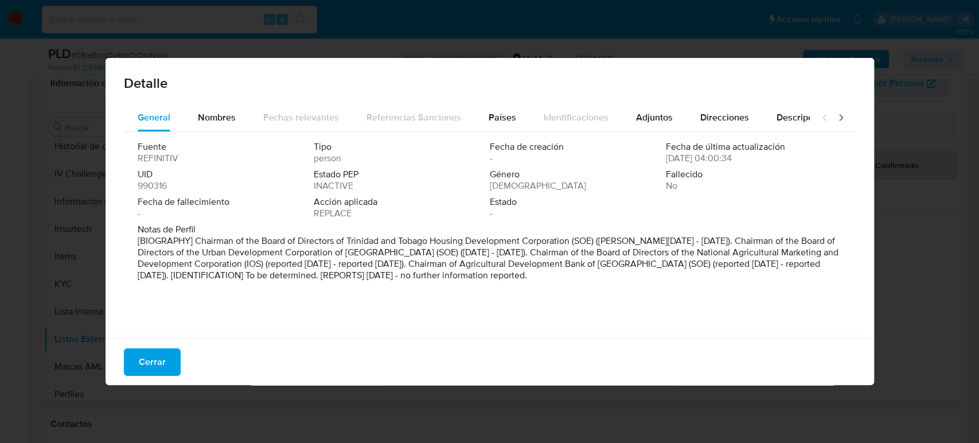
click at [916, 260] on div "Detalle General Nombres Fechas relevantes Referencias Sanciones Países Identifi…" at bounding box center [489, 221] width 979 height 443
click at [128, 355] on button "Cerrar" at bounding box center [152, 362] width 57 height 28
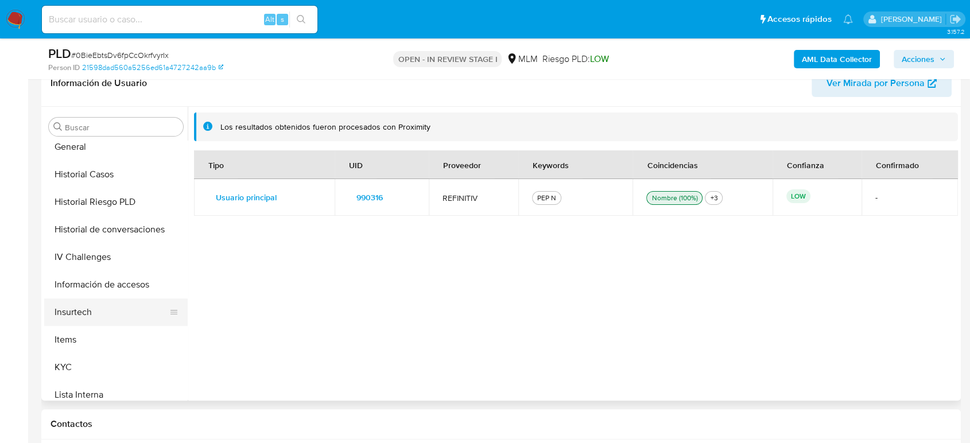
scroll to position [229, 0]
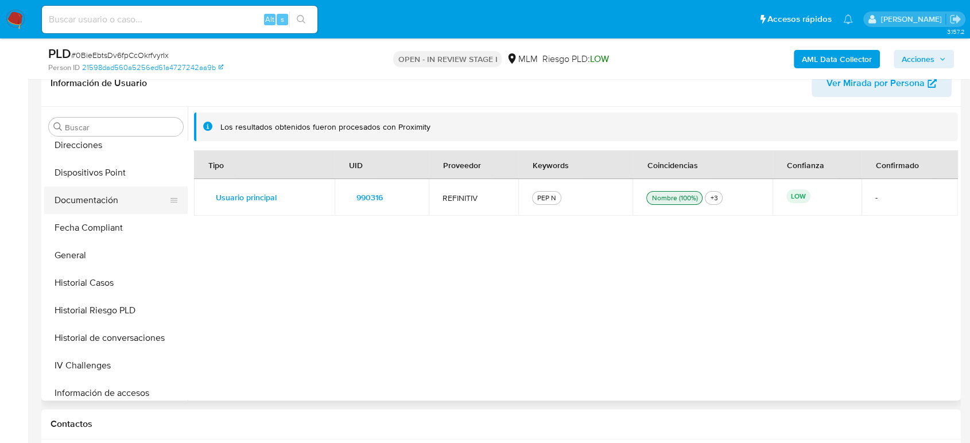
click at [84, 205] on button "Documentación" at bounding box center [111, 200] width 134 height 28
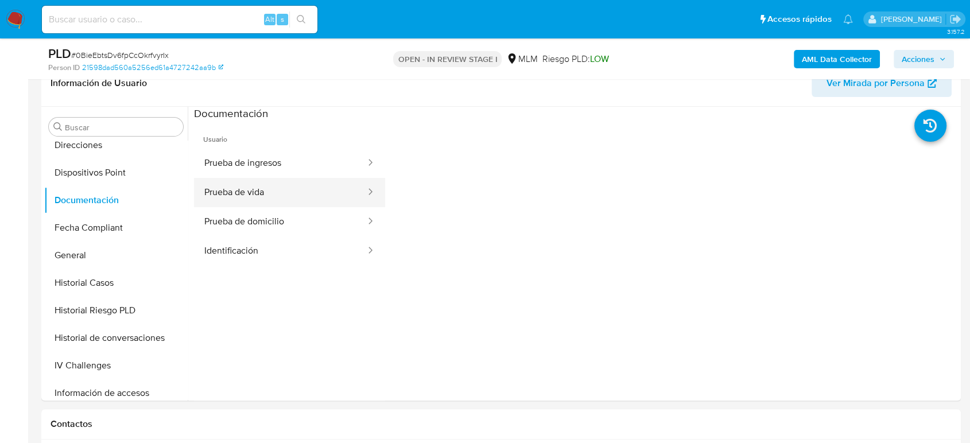
click at [263, 189] on button "Prueba de vida" at bounding box center [280, 192] width 173 height 29
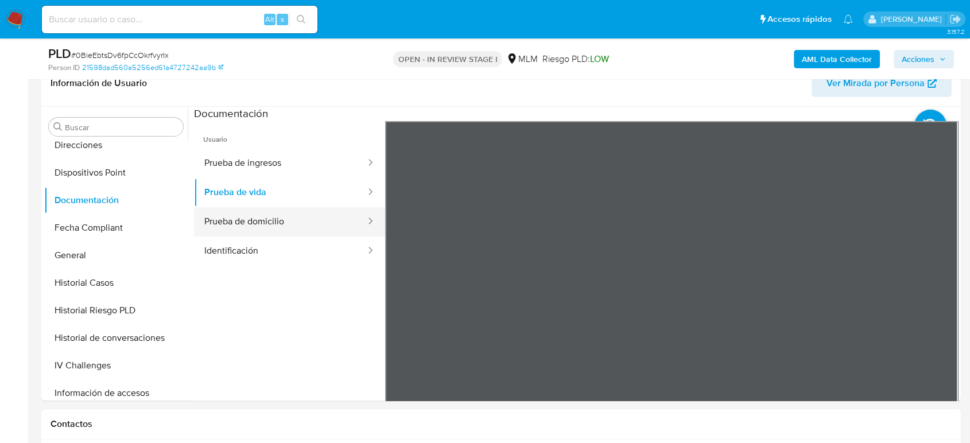
click at [232, 223] on button "Prueba de domicilio" at bounding box center [280, 221] width 173 height 29
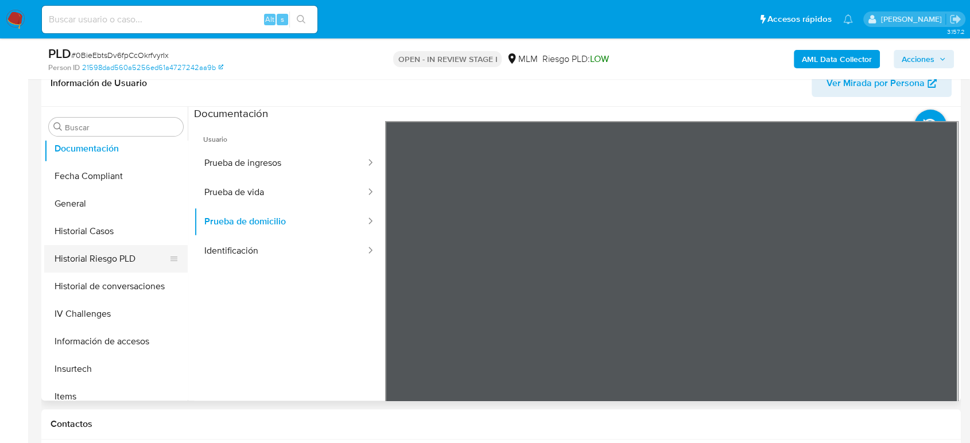
scroll to position [357, 0]
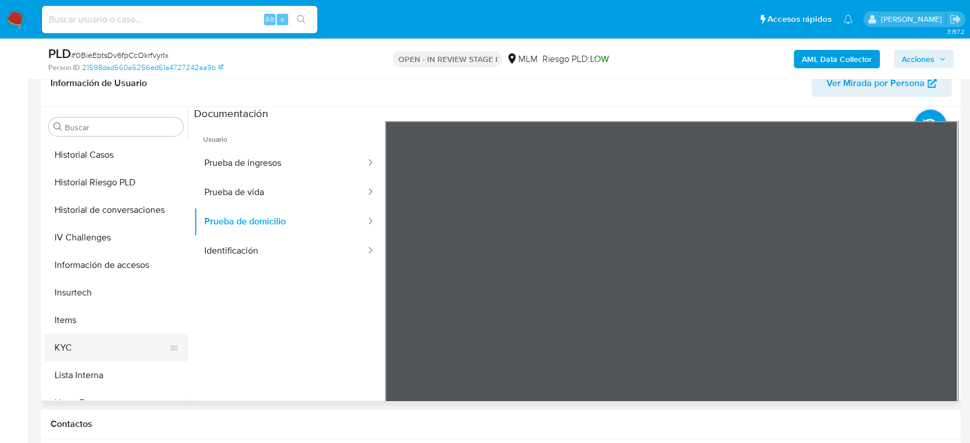
click at [103, 339] on button "KYC" at bounding box center [111, 348] width 134 height 28
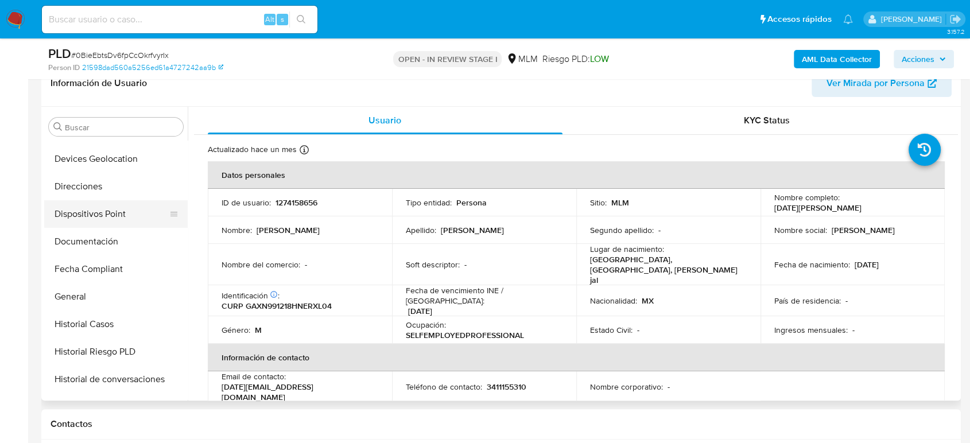
scroll to position [166, 0]
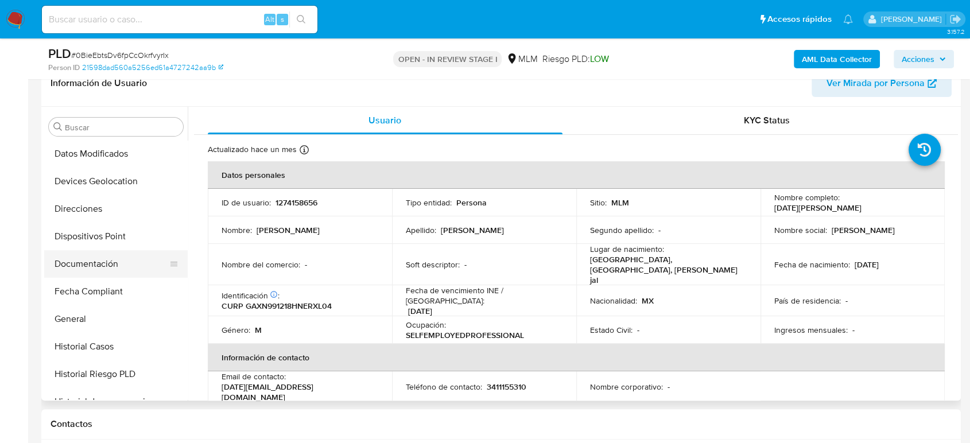
click at [99, 266] on button "Documentación" at bounding box center [111, 264] width 134 height 28
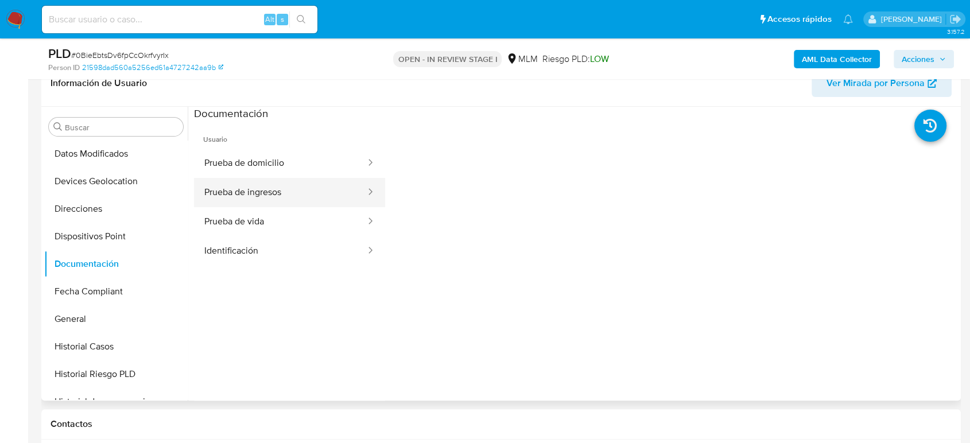
click at [267, 201] on button "Prueba de ingresos" at bounding box center [280, 192] width 173 height 29
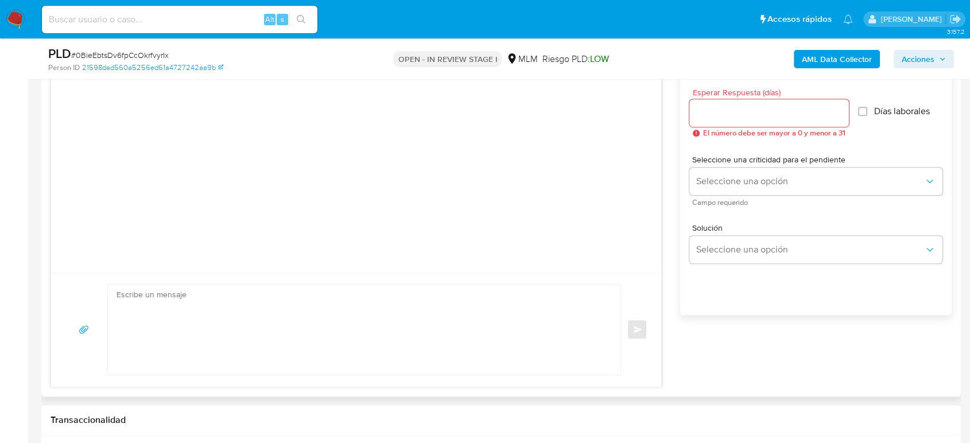
scroll to position [892, 0]
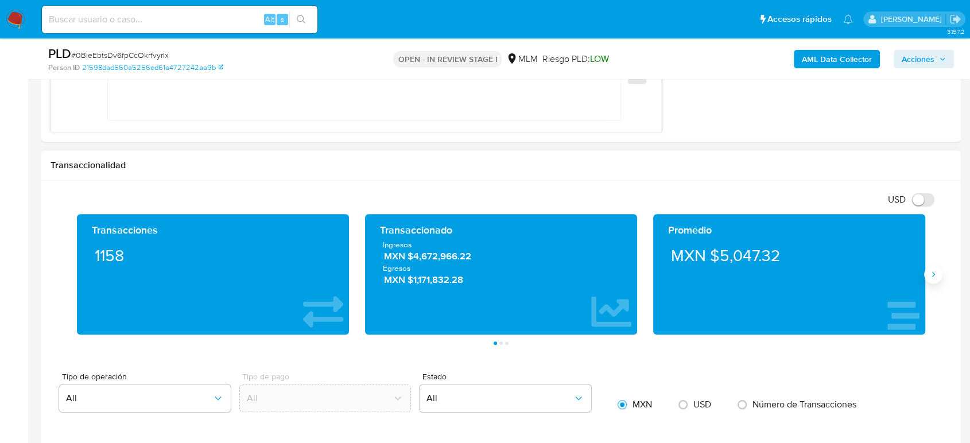
click at [934, 270] on icon "Siguiente" at bounding box center [932, 274] width 9 height 9
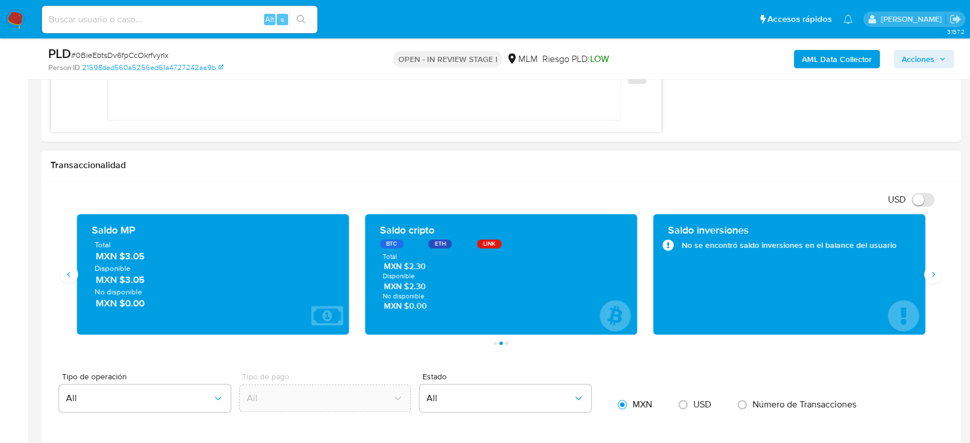
drag, startPoint x: 155, startPoint y: 252, endPoint x: 118, endPoint y: 258, distance: 37.2
click at [118, 258] on span "MXN $3.05" at bounding box center [213, 256] width 235 height 13
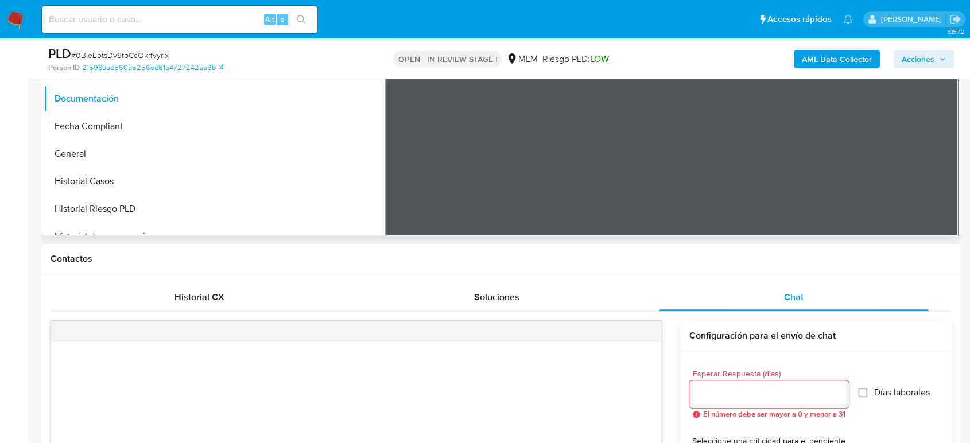
scroll to position [191, 0]
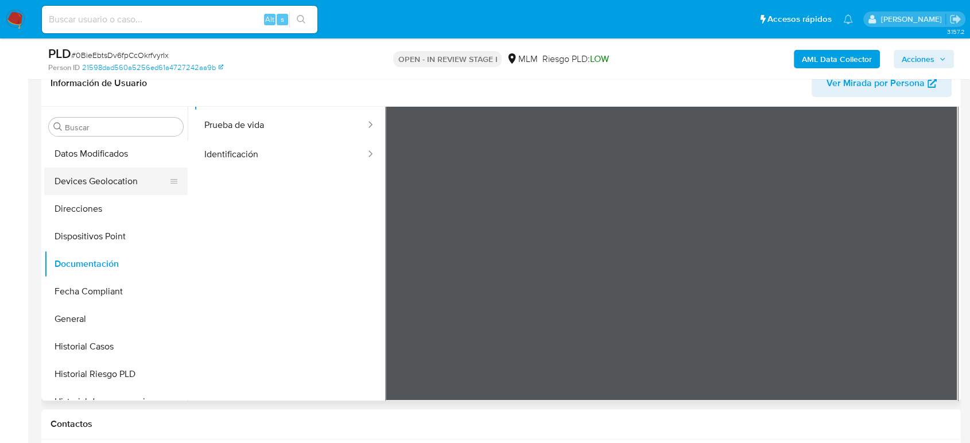
click at [105, 179] on button "Devices Geolocation" at bounding box center [111, 182] width 134 height 28
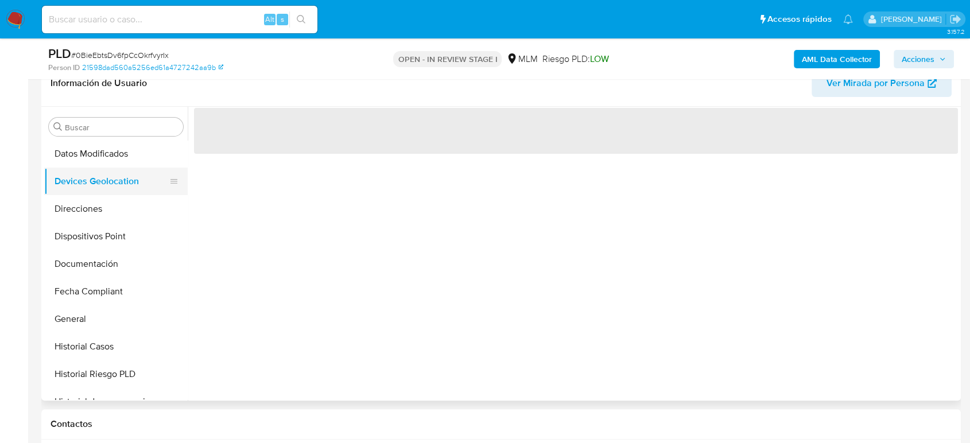
scroll to position [0, 0]
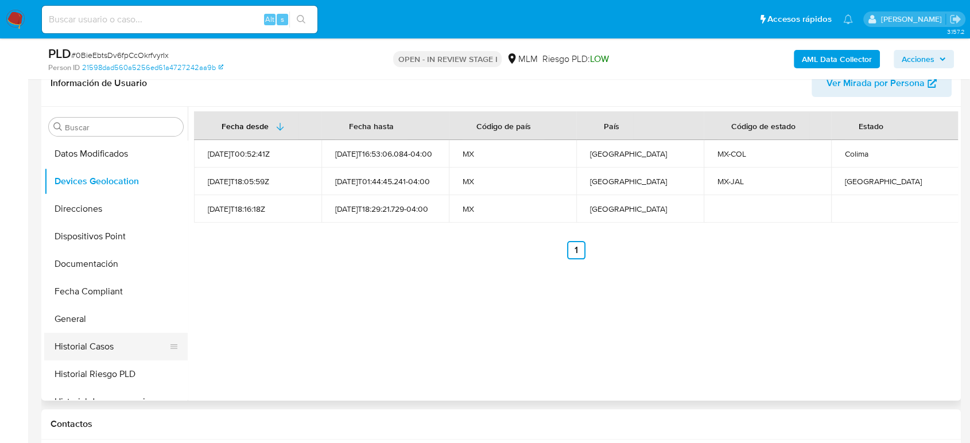
click at [91, 345] on button "Historial Casos" at bounding box center [111, 347] width 134 height 28
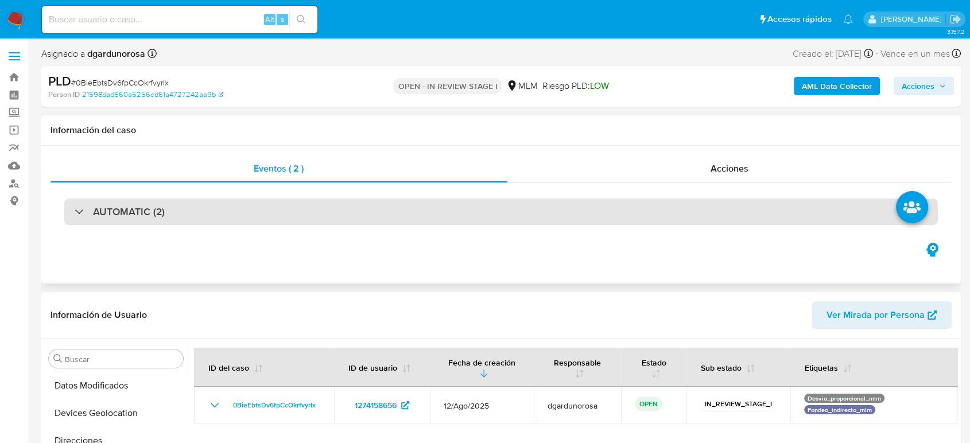
click at [170, 211] on div "AUTOMATIC (2)" at bounding box center [500, 212] width 873 height 26
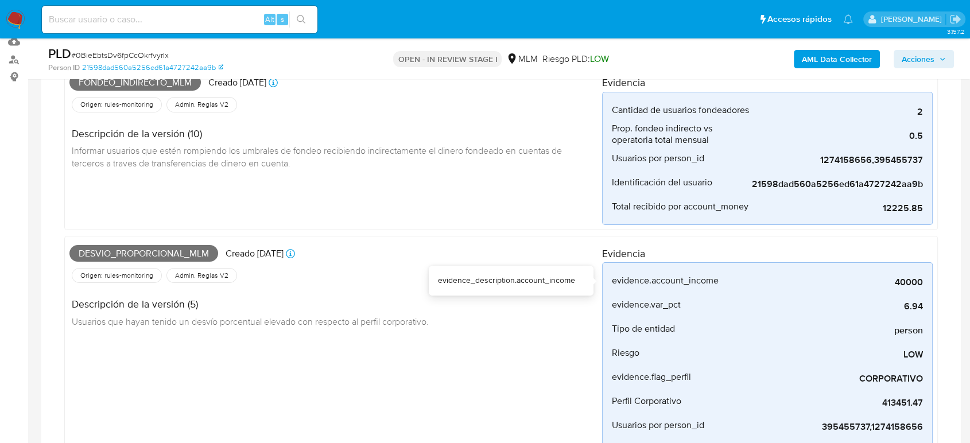
scroll to position [191, 0]
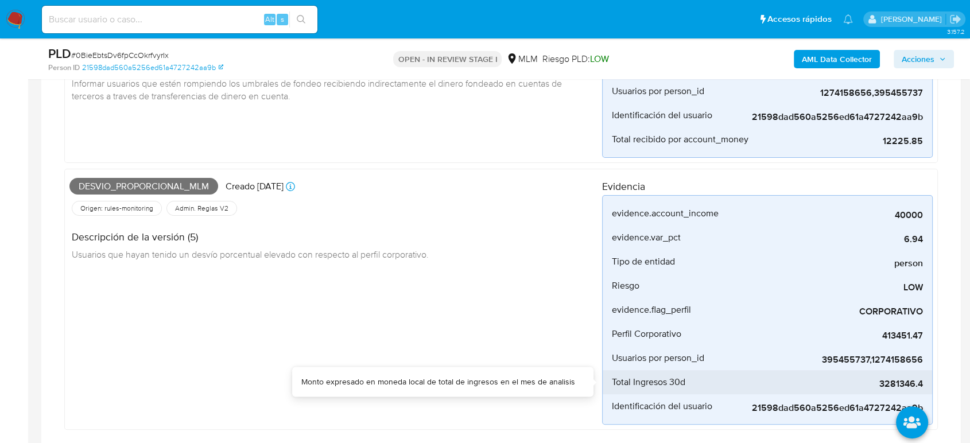
click at [892, 385] on span "3281346.4" at bounding box center [836, 383] width 172 height 11
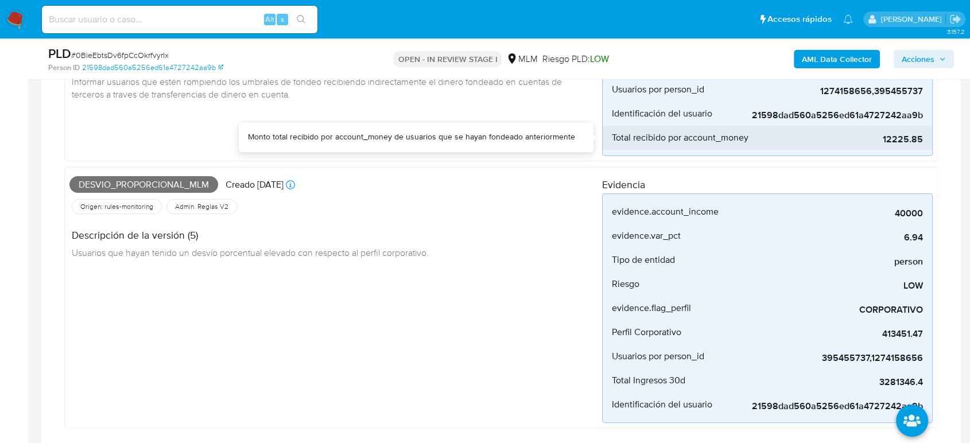
scroll to position [255, 0]
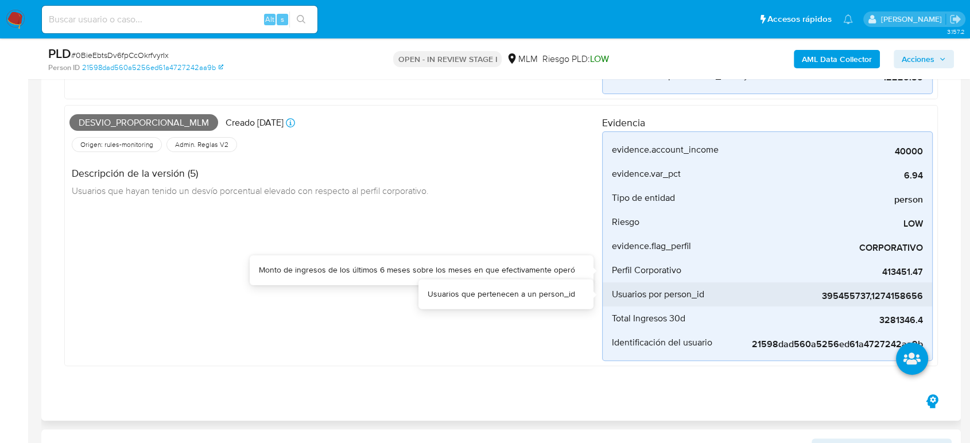
click at [783, 287] on div "395455737,1274158656" at bounding box center [836, 294] width 172 height 24
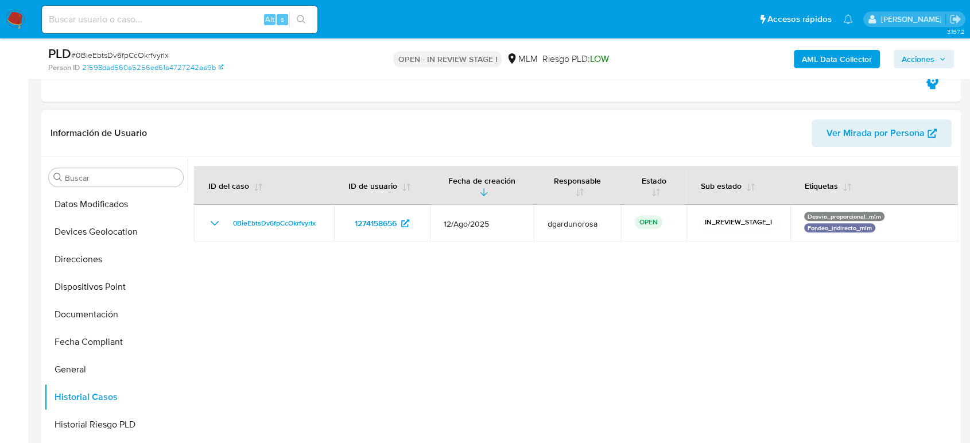
scroll to position [637, 0]
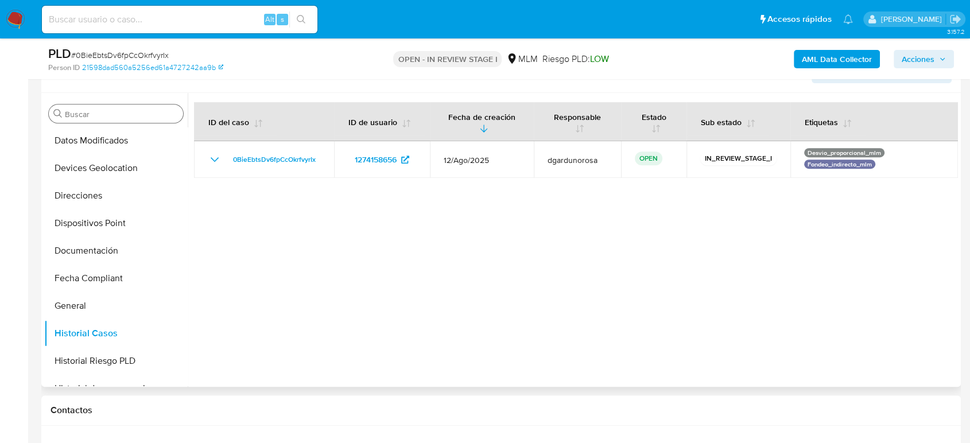
click at [161, 107] on div "Buscar" at bounding box center [116, 113] width 134 height 18
click at [154, 112] on input "Buscar" at bounding box center [122, 114] width 114 height 10
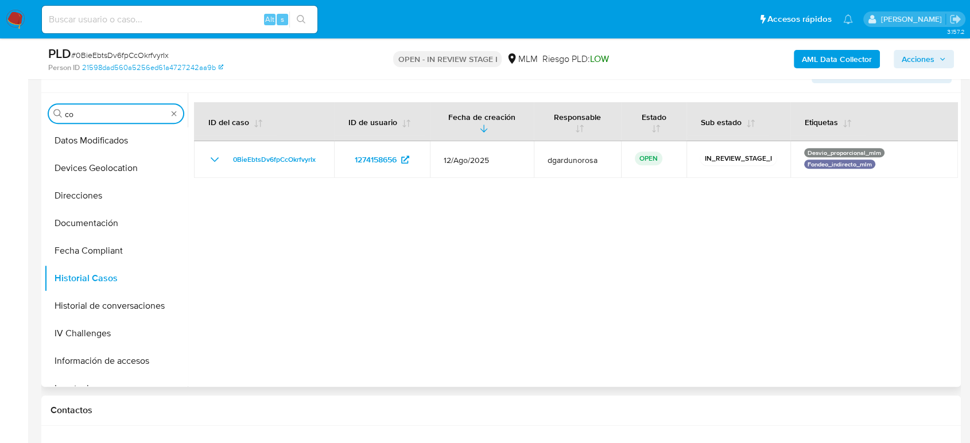
scroll to position [0, 0]
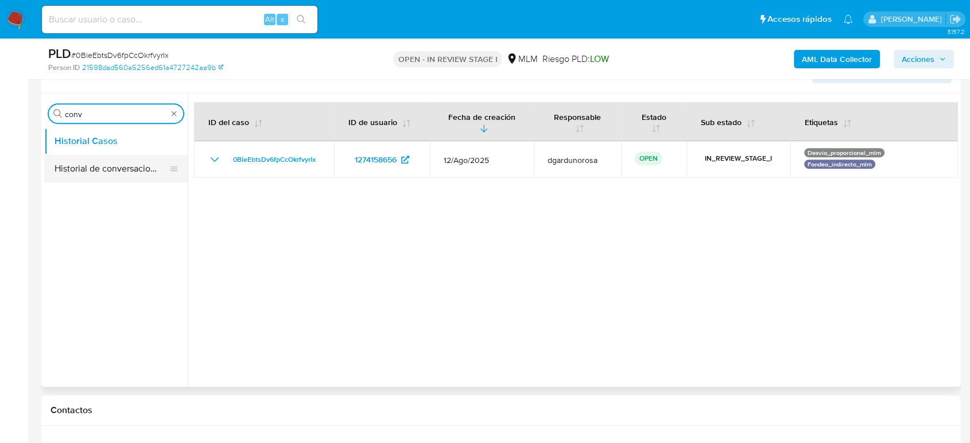
type input "conv"
click at [115, 160] on button "Historial de conversaciones" at bounding box center [111, 169] width 134 height 28
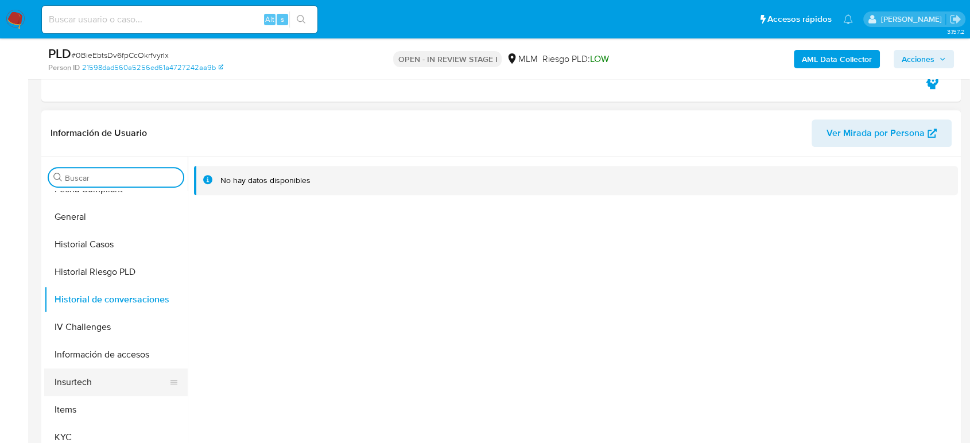
scroll to position [485, 0]
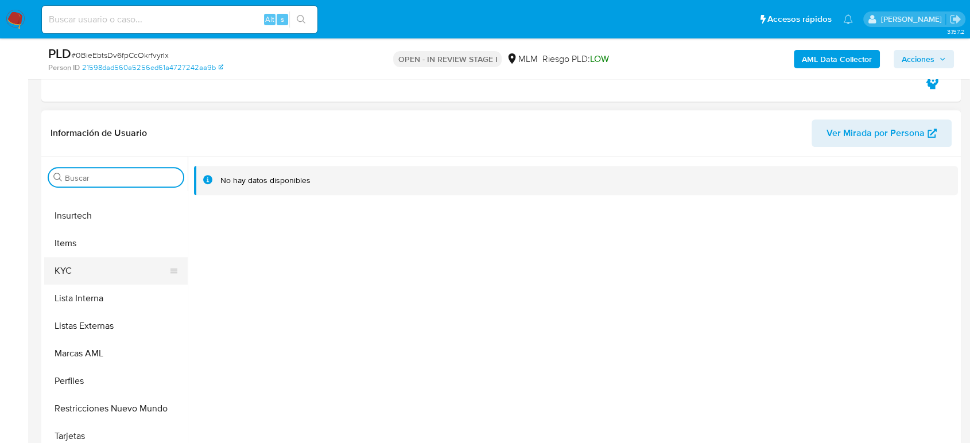
click at [69, 274] on button "KYC" at bounding box center [111, 271] width 134 height 28
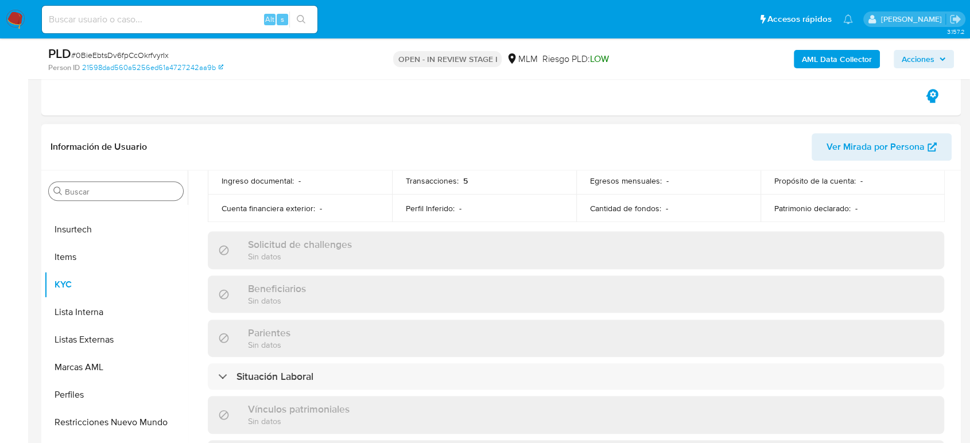
scroll to position [211, 0]
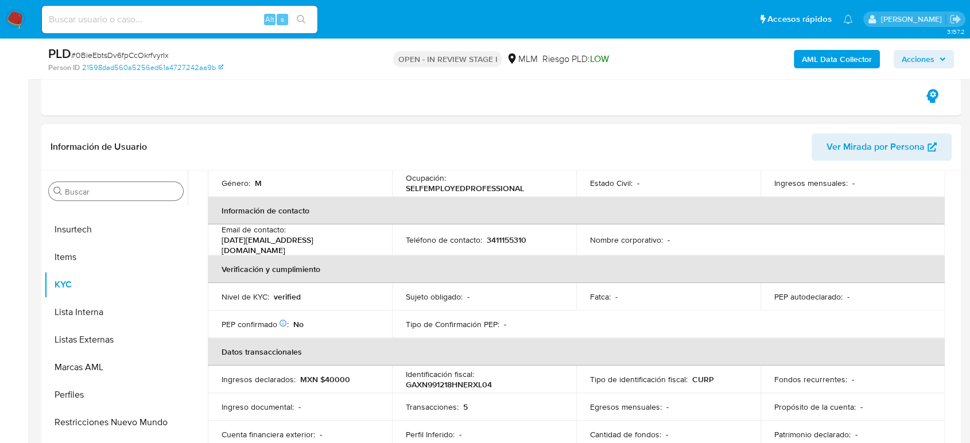
click at [505, 235] on p "3411155310" at bounding box center [507, 240] width 40 height 10
copy p "3411155310"
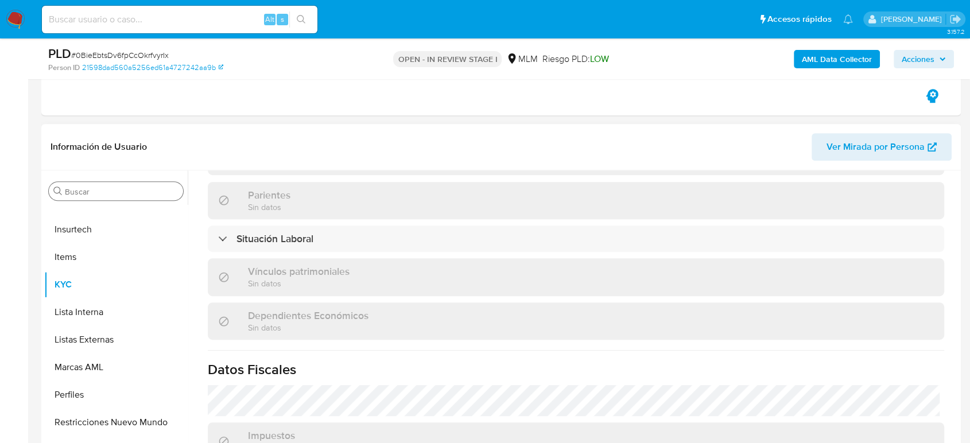
scroll to position [593, 0]
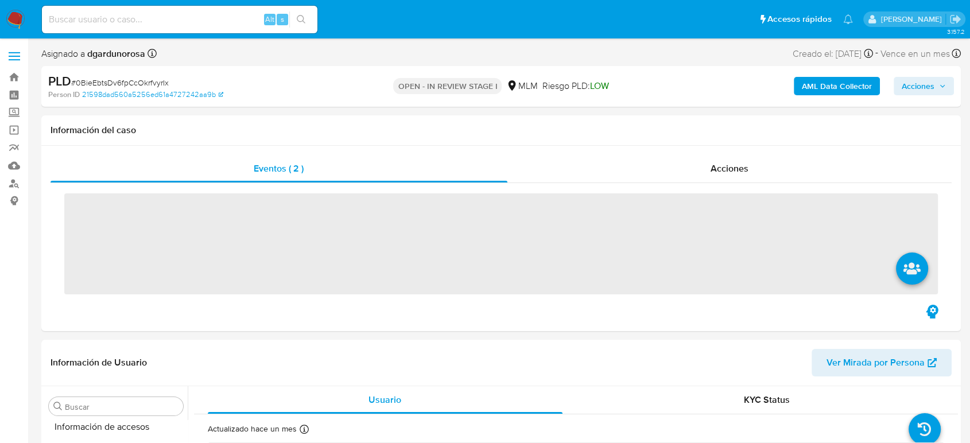
scroll to position [485, 0]
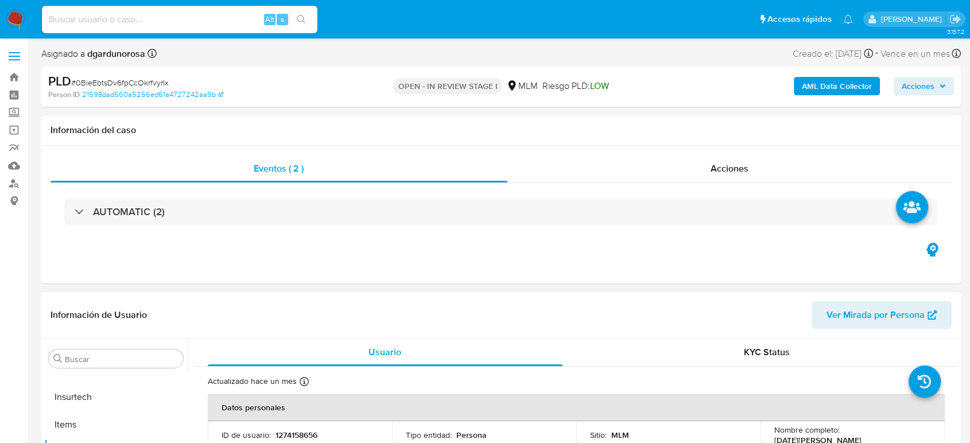
select select "10"
click at [186, 22] on input at bounding box center [179, 19] width 275 height 15
paste input "1186330111"
type input "1186330111"
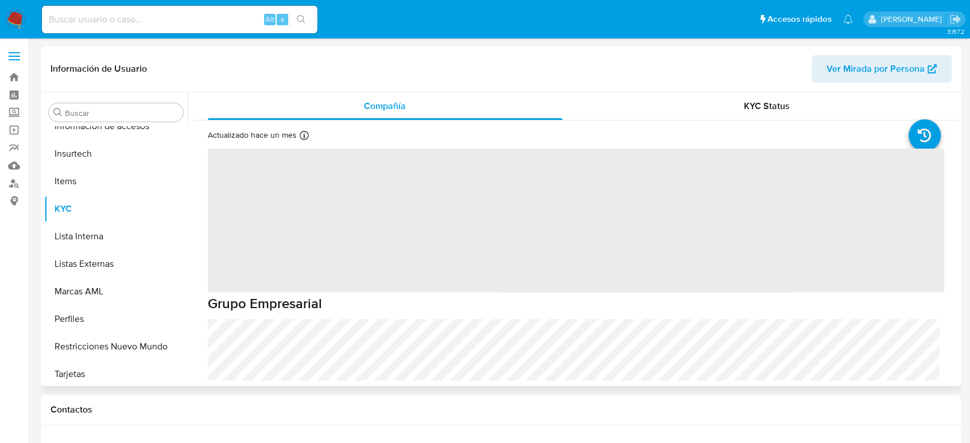
scroll to position [485, 0]
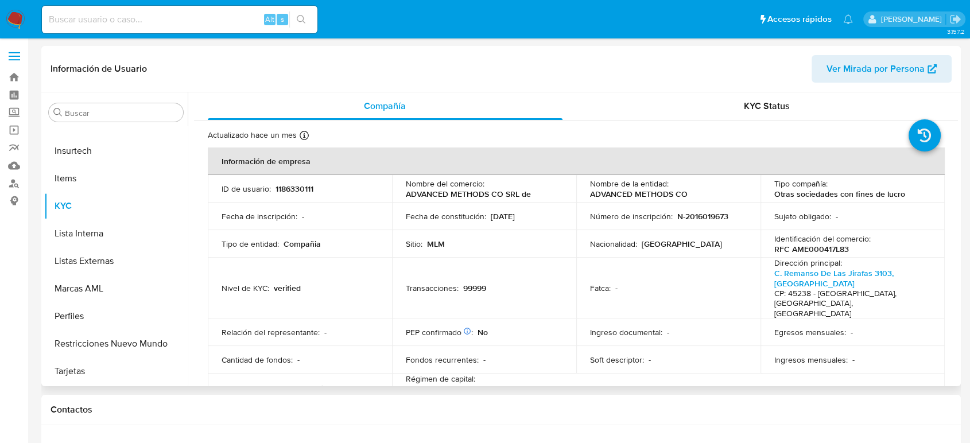
select select "10"
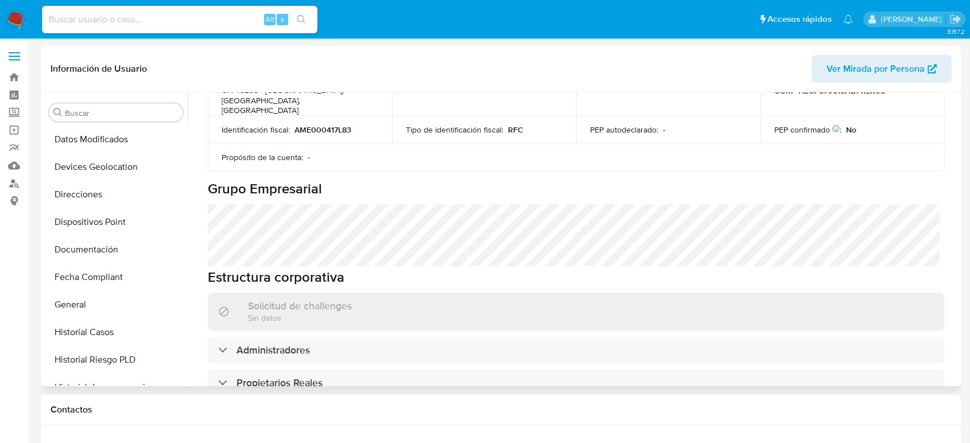
scroll to position [145, 0]
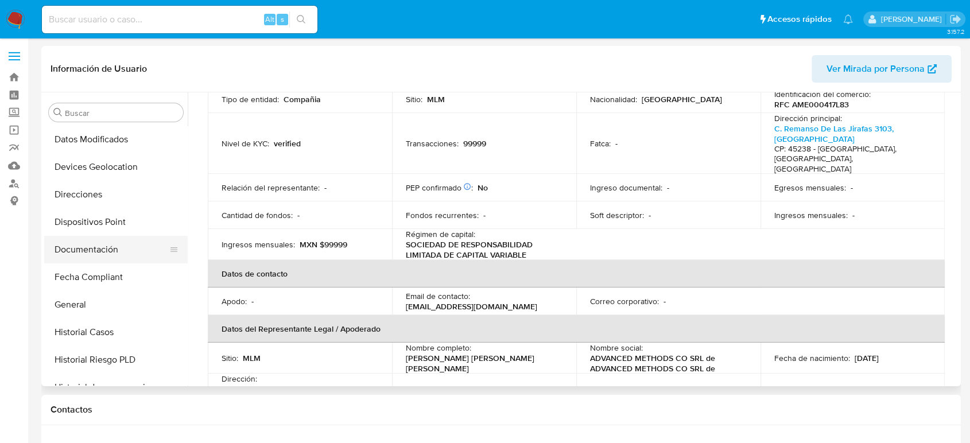
click at [105, 258] on button "Documentación" at bounding box center [111, 250] width 134 height 28
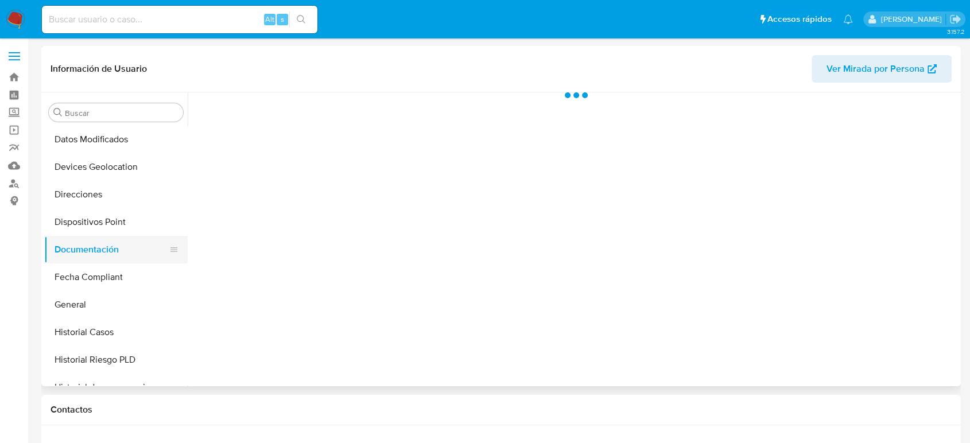
scroll to position [0, 0]
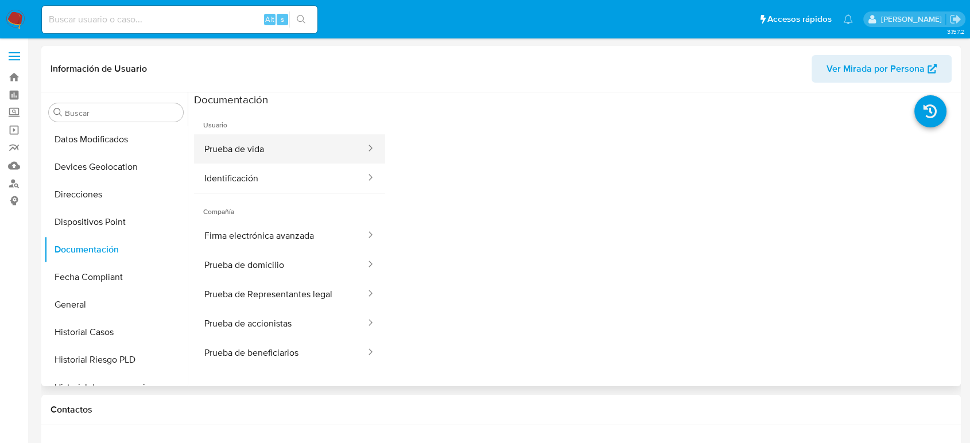
click at [324, 153] on button "Prueba de vida" at bounding box center [280, 148] width 173 height 29
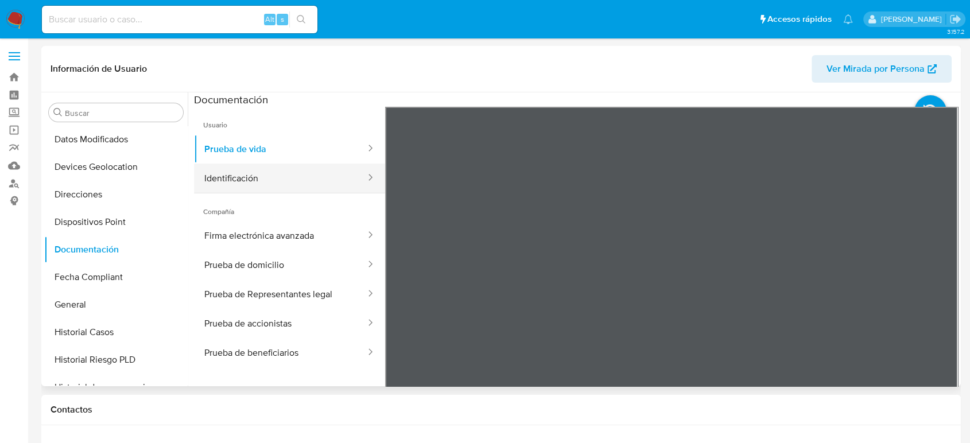
click at [334, 178] on button "Identificación" at bounding box center [280, 178] width 173 height 29
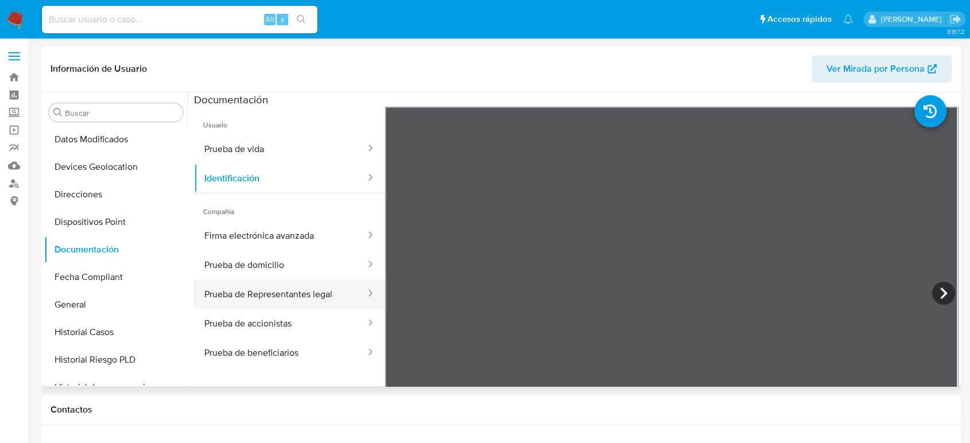
click at [290, 294] on button "Prueba de Representantes legal" at bounding box center [280, 293] width 173 height 29
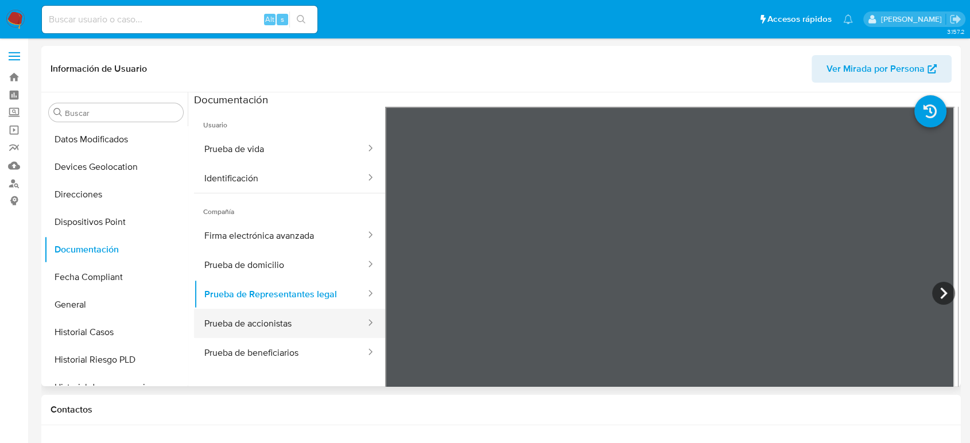
click at [297, 315] on button "Prueba de accionistas" at bounding box center [280, 323] width 173 height 29
click at [299, 325] on button "Prueba de accionistas" at bounding box center [280, 323] width 173 height 29
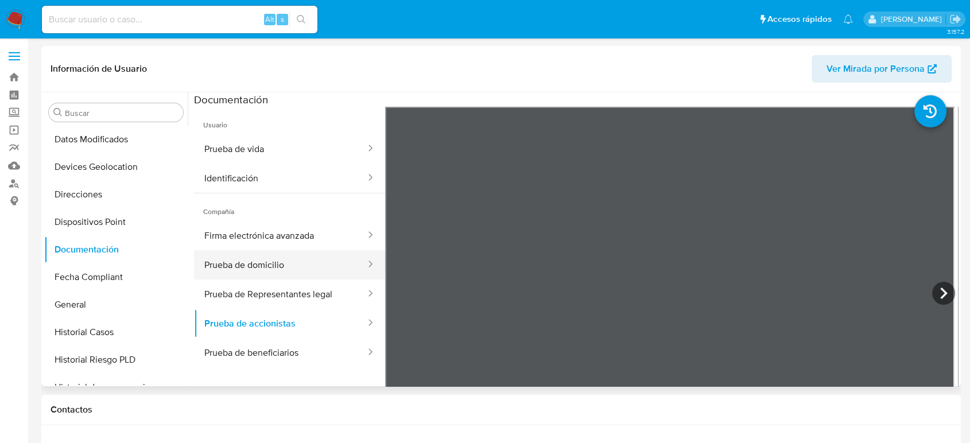
click at [305, 258] on button "Prueba de domicilio" at bounding box center [280, 264] width 173 height 29
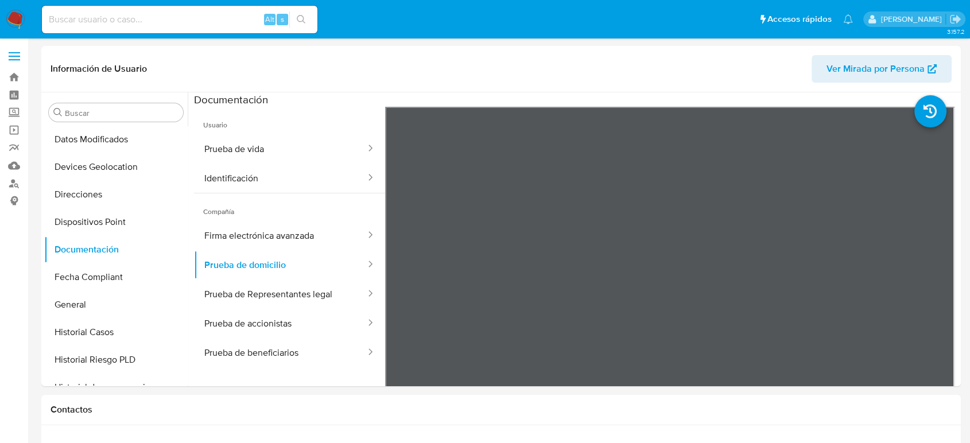
click at [208, 15] on input at bounding box center [179, 19] width 275 height 15
paste input "1158885121"
type input "1158885121"
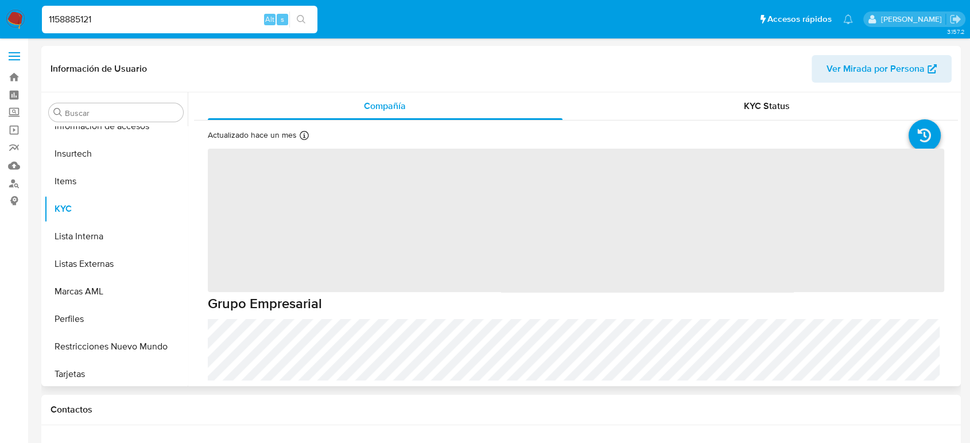
scroll to position [485, 0]
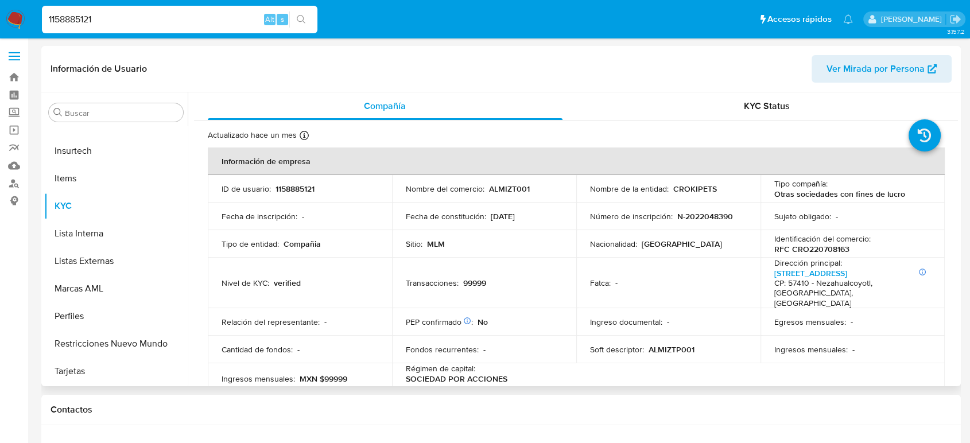
select select "10"
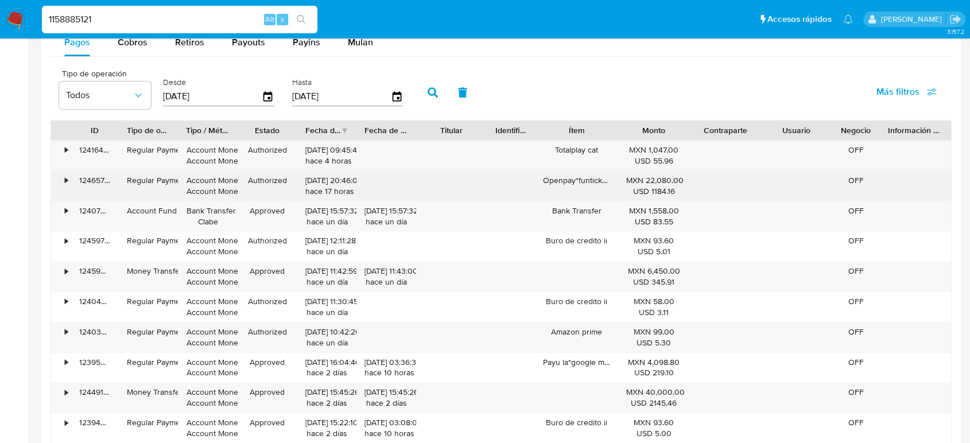
scroll to position [1020, 0]
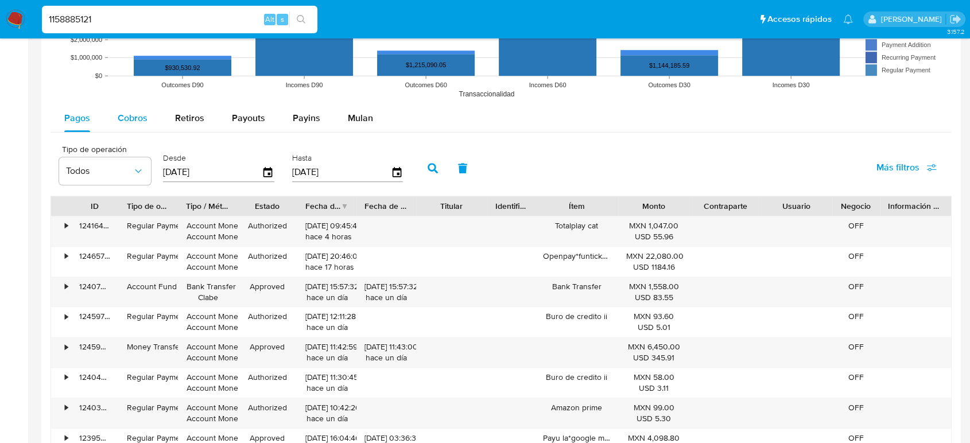
click at [127, 125] on div "Cobros" at bounding box center [133, 118] width 30 height 28
select select "10"
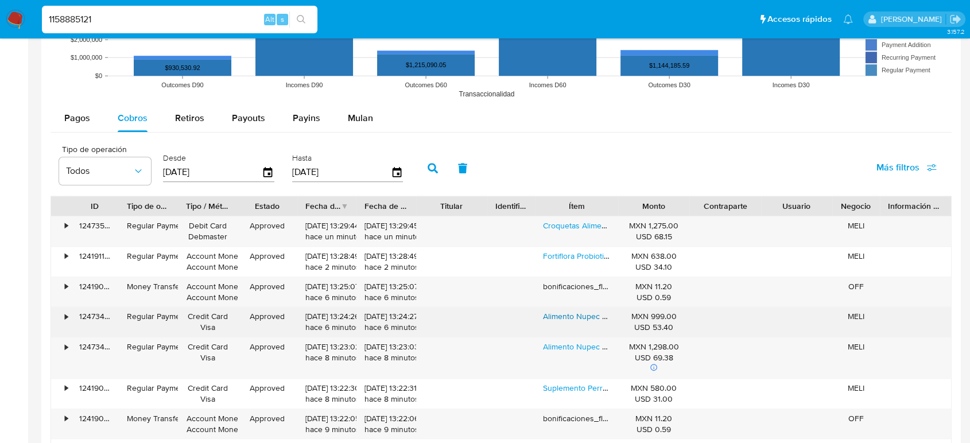
click at [565, 321] on link "Alimento Nupec Nutrición Científica Para Perro Adulto De Raza Pequeña Sabor Mix…" at bounding box center [705, 315] width 325 height 11
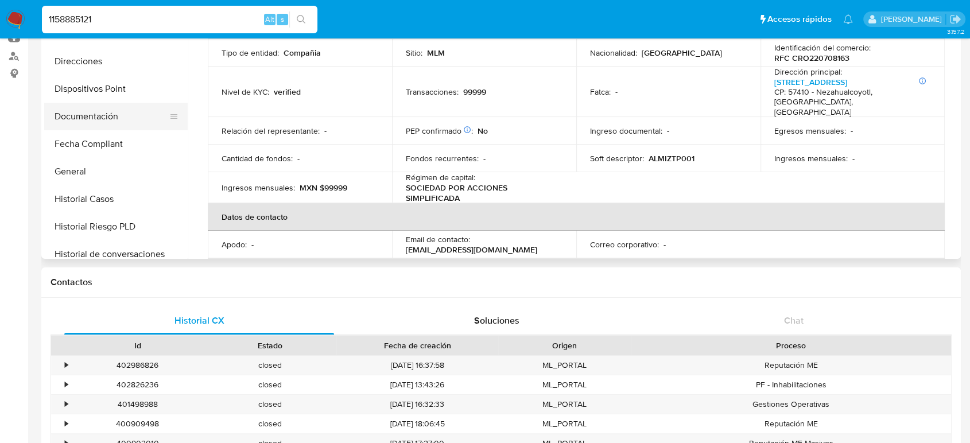
scroll to position [102, 0]
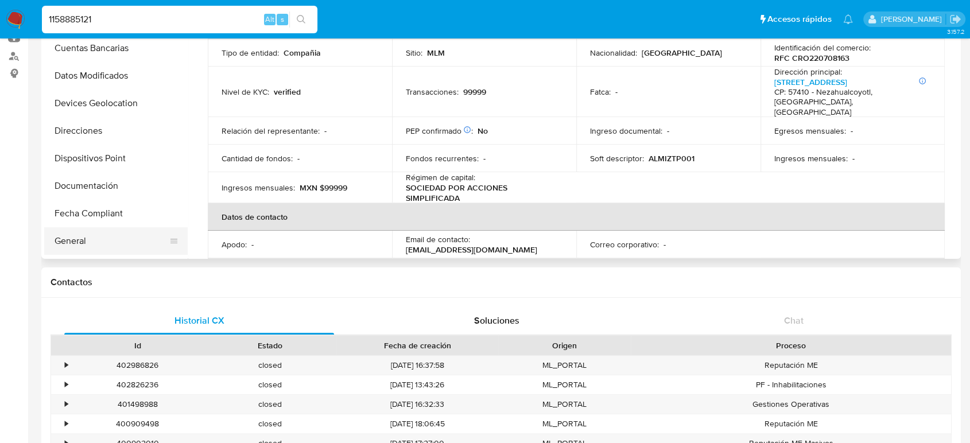
click at [87, 231] on button "General" at bounding box center [111, 241] width 134 height 28
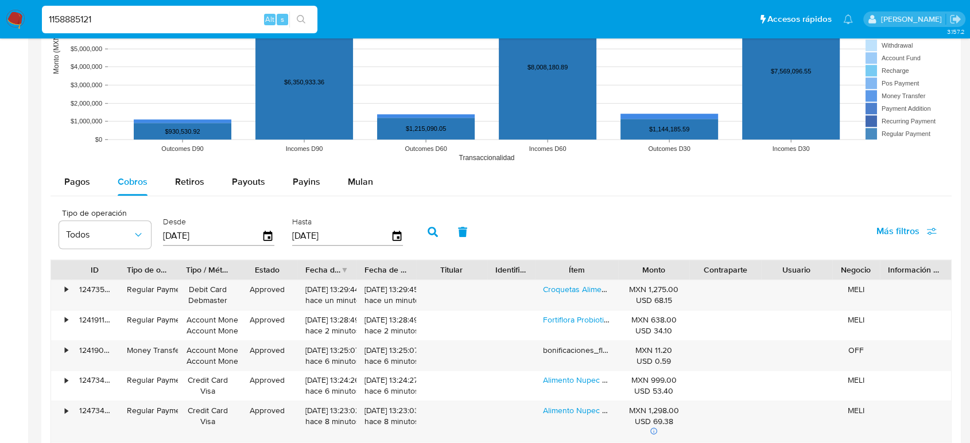
scroll to position [1147, 0]
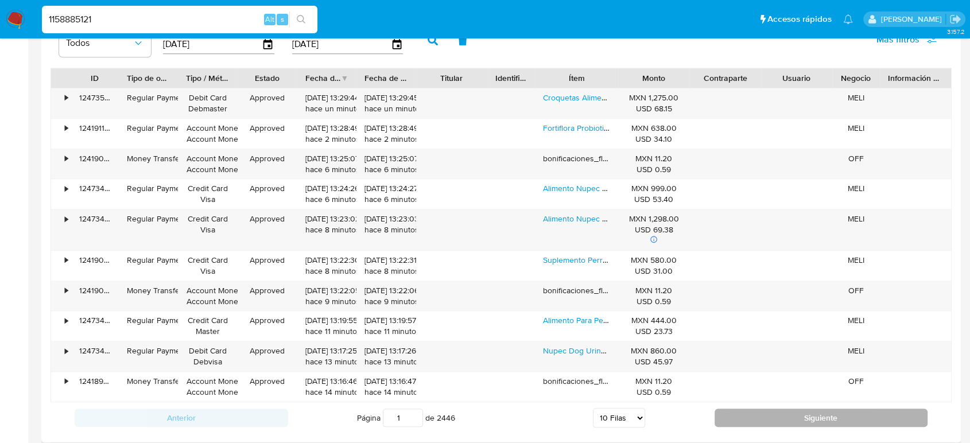
click at [739, 410] on button "Siguiente" at bounding box center [820, 417] width 213 height 18
type input "2"
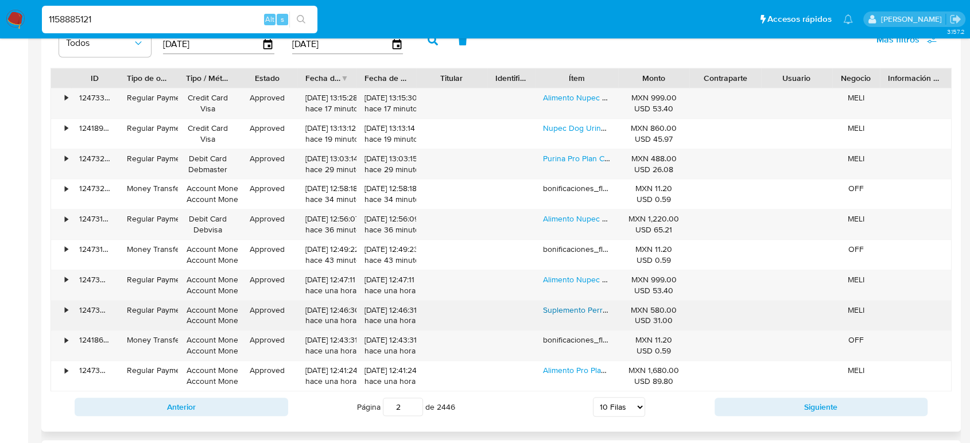
click at [583, 313] on link "Suplemento Perros Brav Masticable 3 Meses 20-40kg" at bounding box center [639, 309] width 192 height 11
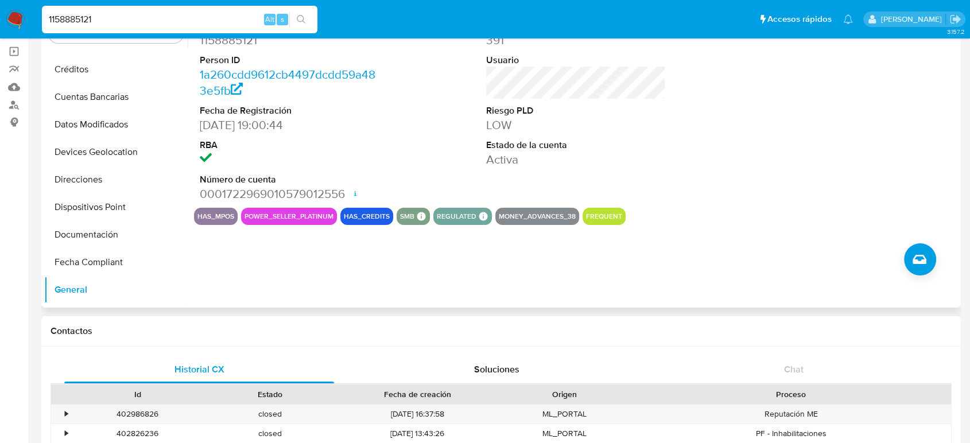
scroll to position [0, 0]
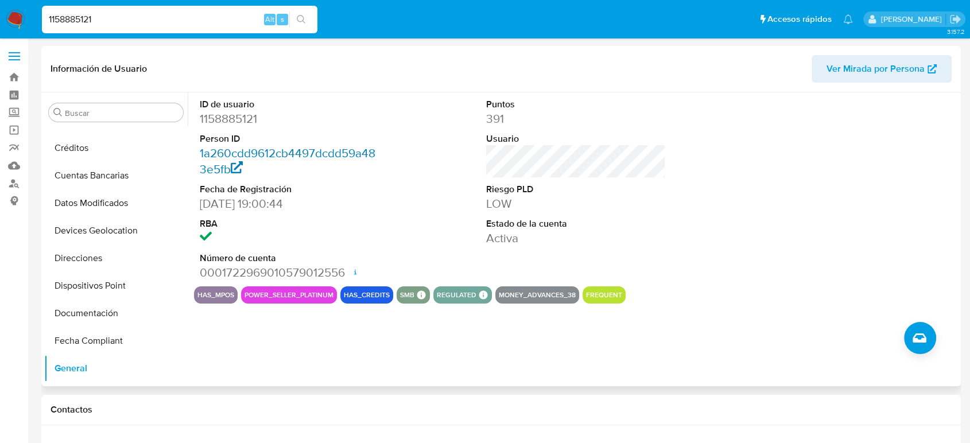
click at [234, 151] on link "1a260cdd9612cb4497dcdd59a483e5fb" at bounding box center [288, 161] width 176 height 33
click at [117, 107] on div "Buscar" at bounding box center [116, 112] width 134 height 18
click at [119, 115] on input "Buscar" at bounding box center [122, 113] width 114 height 10
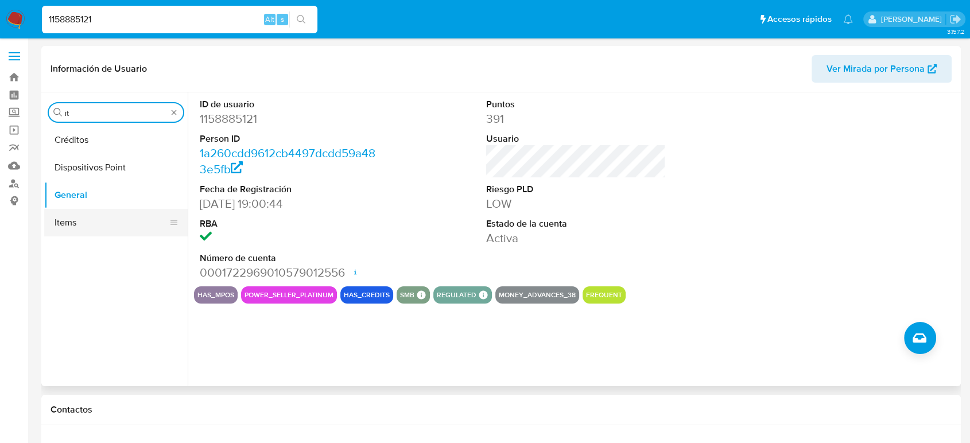
type input "it"
click at [82, 224] on button "Items" at bounding box center [111, 223] width 134 height 28
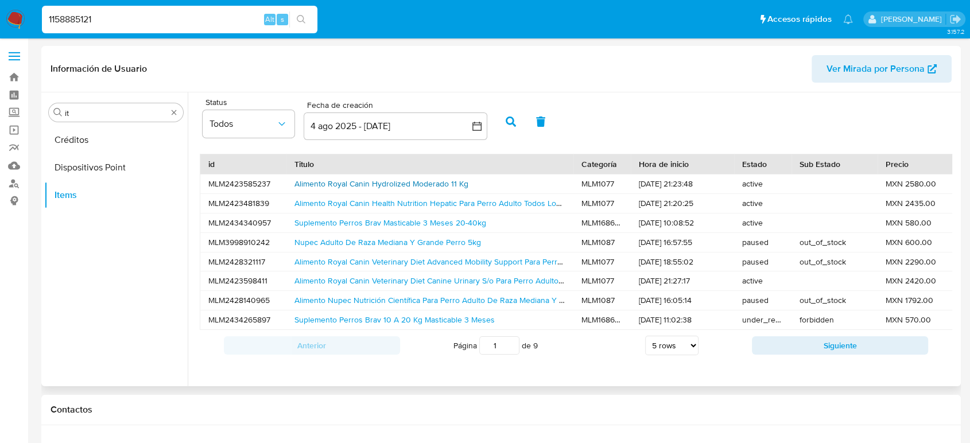
click at [409, 184] on link "Alimento Royal Canin Hydrolized Moderado 11 Kg" at bounding box center [381, 183] width 174 height 11
click at [395, 224] on link "Suplemento Perros Brav Masticable 3 Meses 20-40kg" at bounding box center [390, 222] width 192 height 11
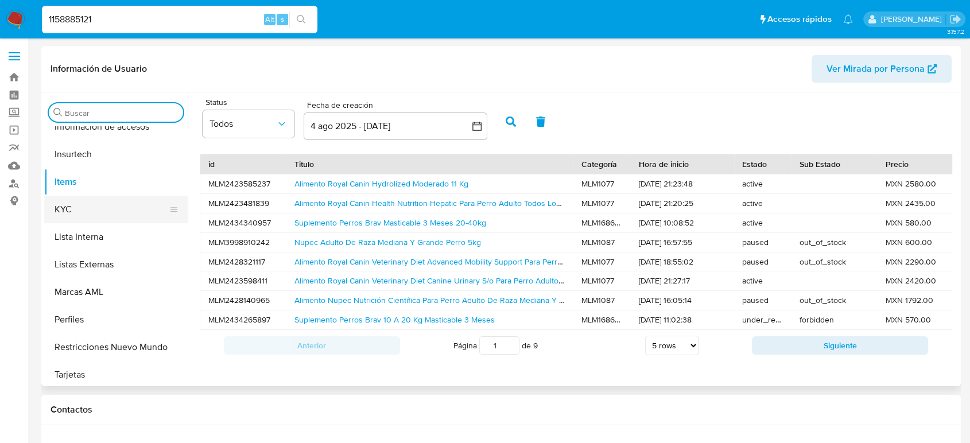
scroll to position [485, 0]
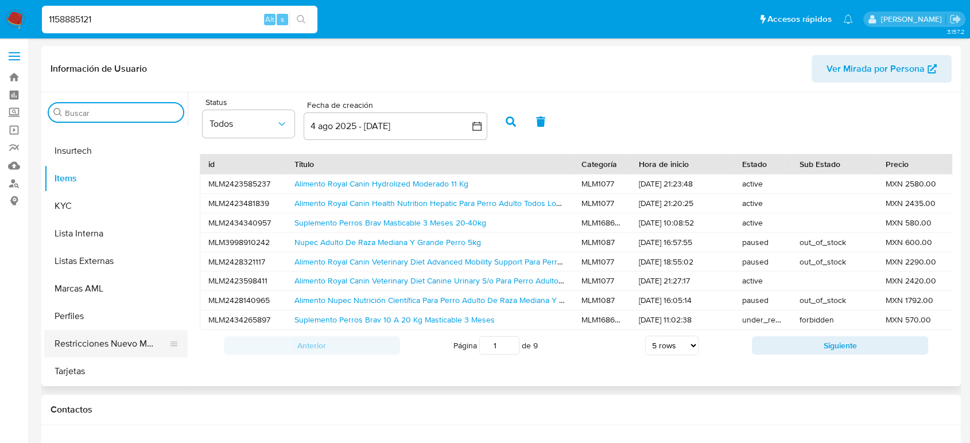
click at [115, 342] on button "Restricciones Nuevo Mundo" at bounding box center [111, 344] width 134 height 28
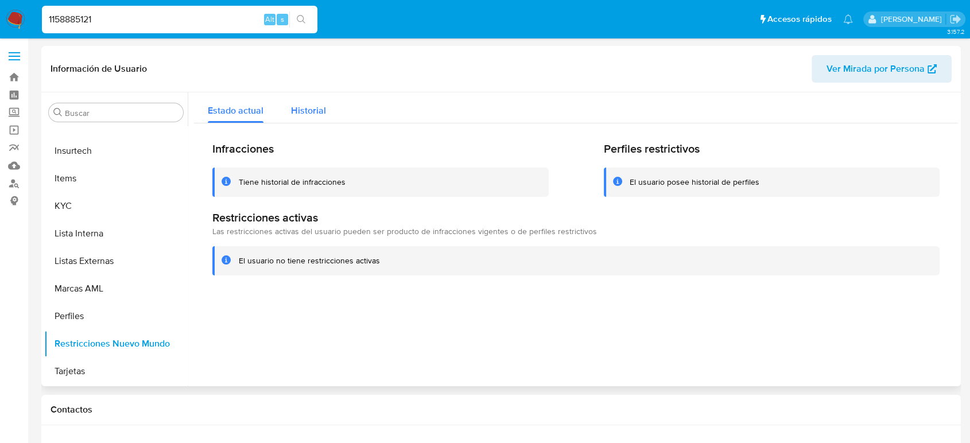
click at [303, 118] on div "Historial" at bounding box center [308, 107] width 35 height 30
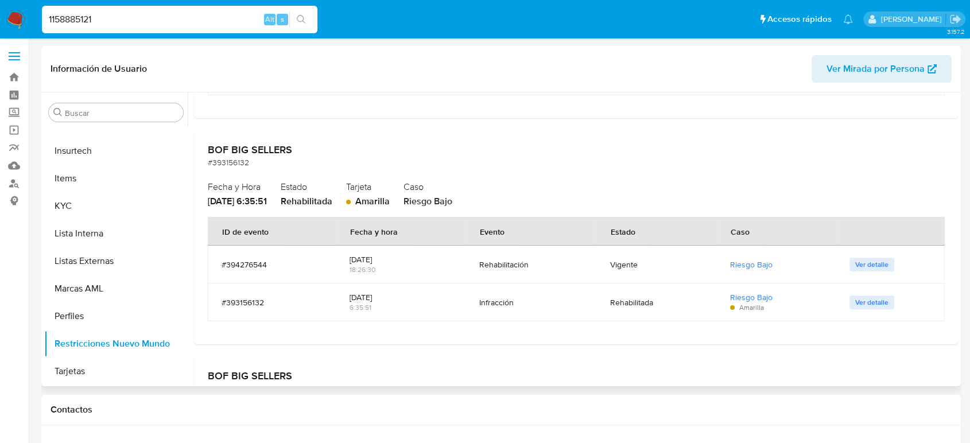
scroll to position [5418, 0]
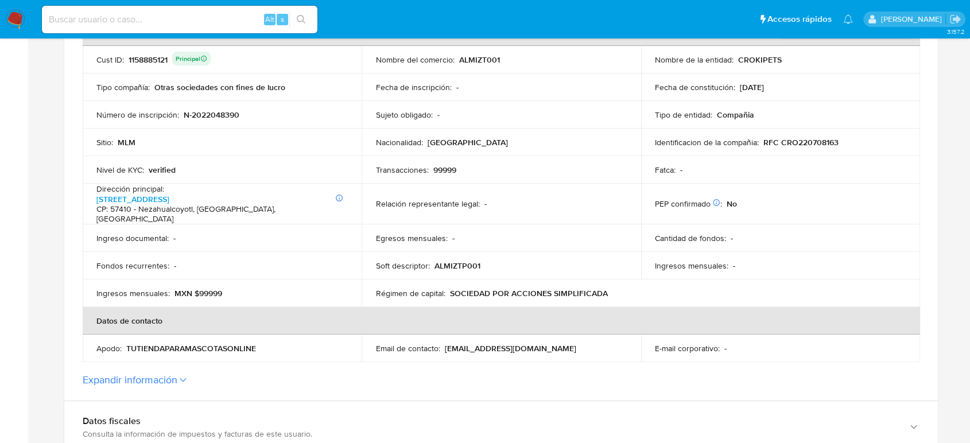
scroll to position [318, 0]
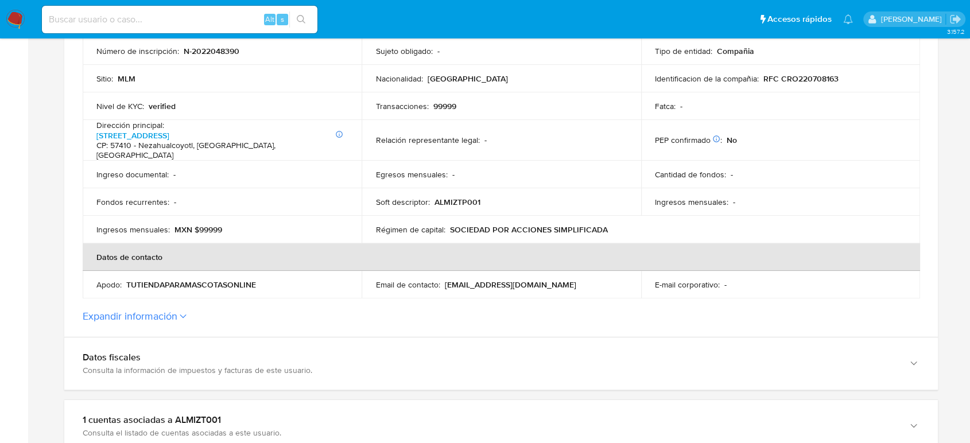
click at [208, 283] on p "TUTIENDAPARAMASCOTASONLINE" at bounding box center [191, 284] width 130 height 10
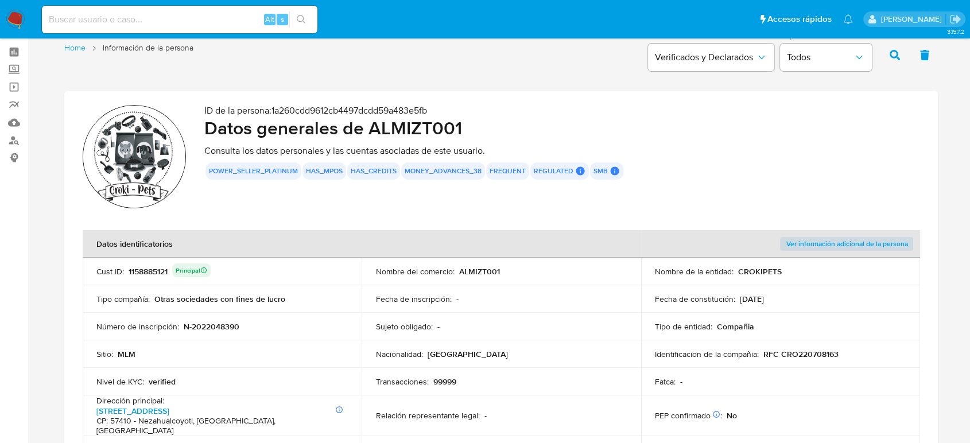
scroll to position [64, 0]
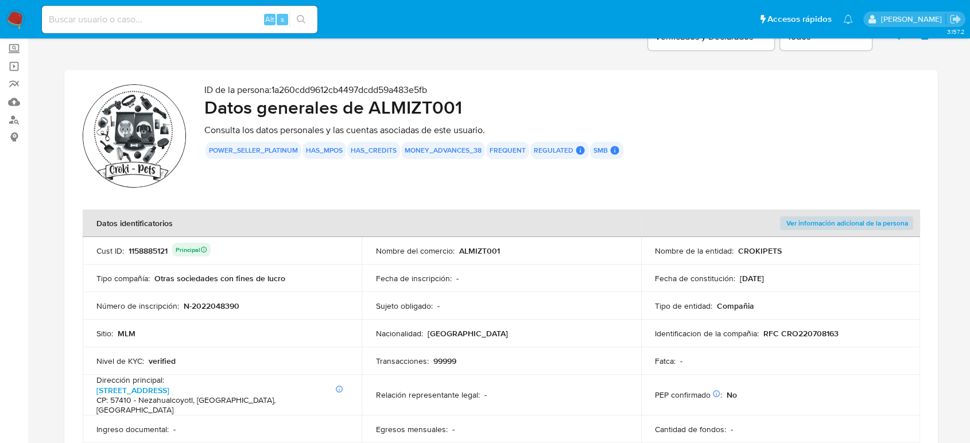
click at [462, 249] on p "ALMIZT001" at bounding box center [478, 251] width 41 height 10
click at [462, 250] on p "ALMIZT001" at bounding box center [478, 251] width 41 height 10
click at [755, 246] on p "CROKIPETS" at bounding box center [760, 251] width 44 height 10
